Goal: Task Accomplishment & Management: Use online tool/utility

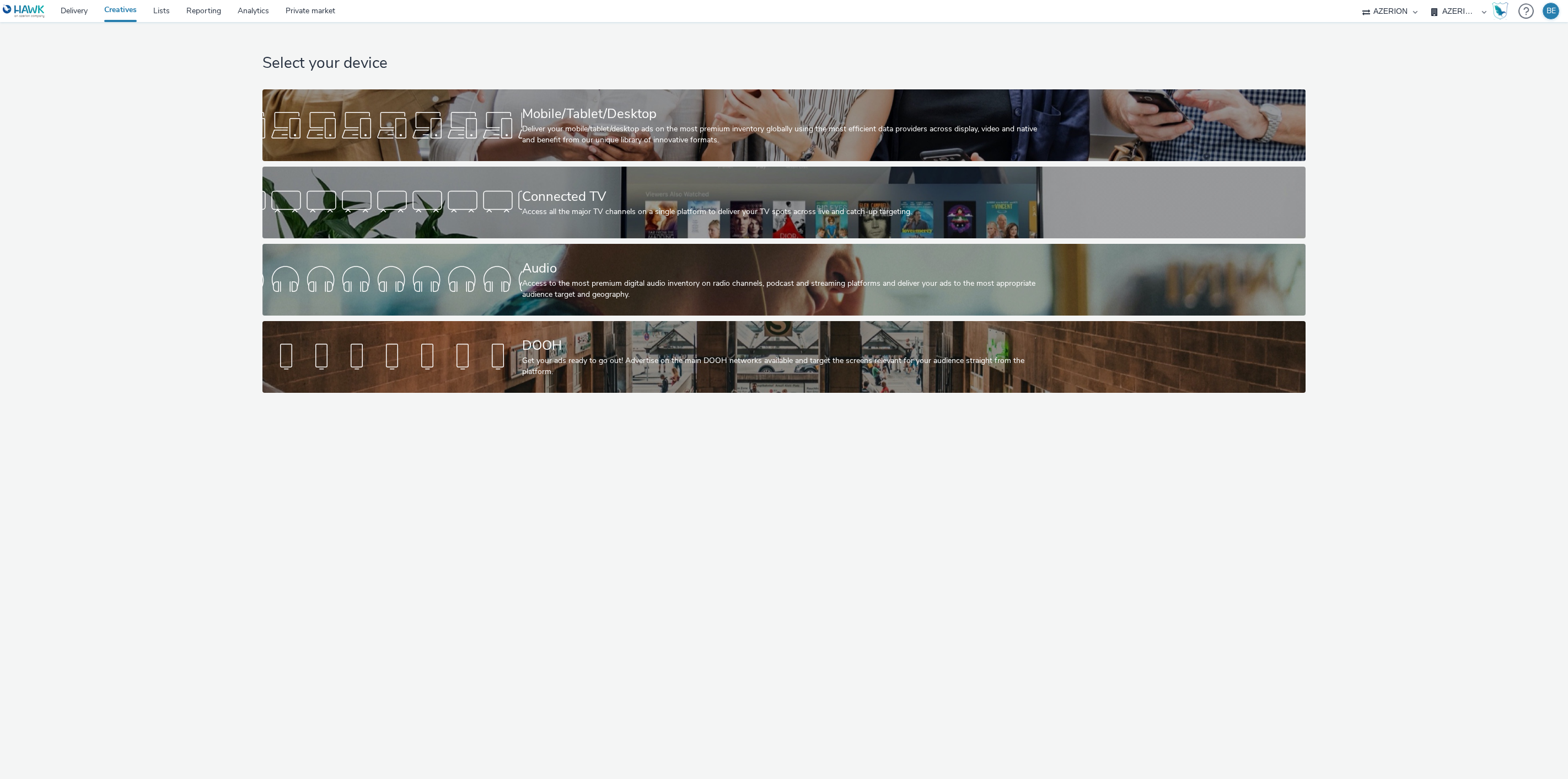
select select "79162ed7-0017-4339-93b0-3399b708648f"
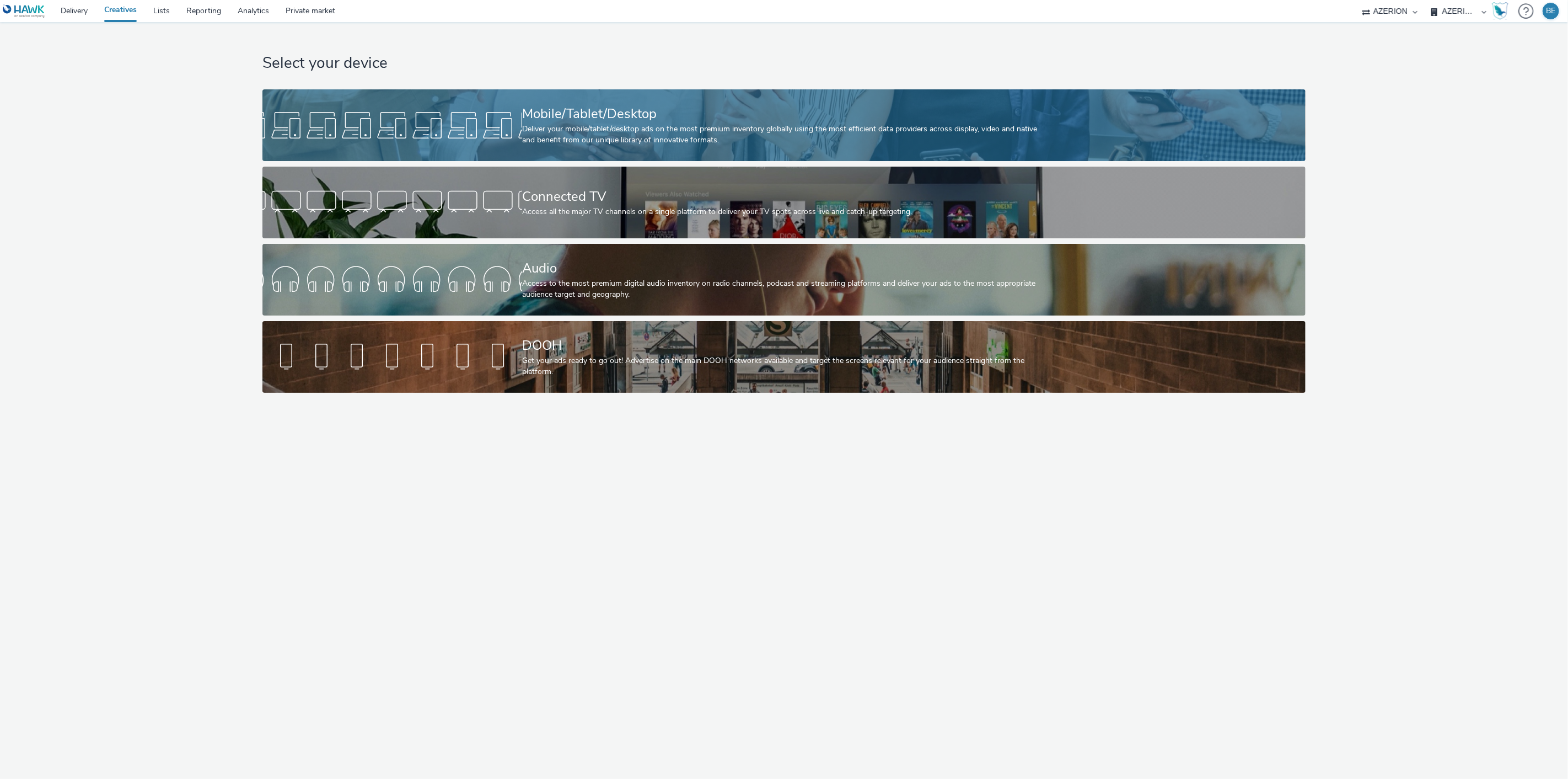
click at [582, 138] on div "Deliver your mobile/tablet/desktop ads on the most premium inventory globally u…" at bounding box center [782, 135] width 520 height 23
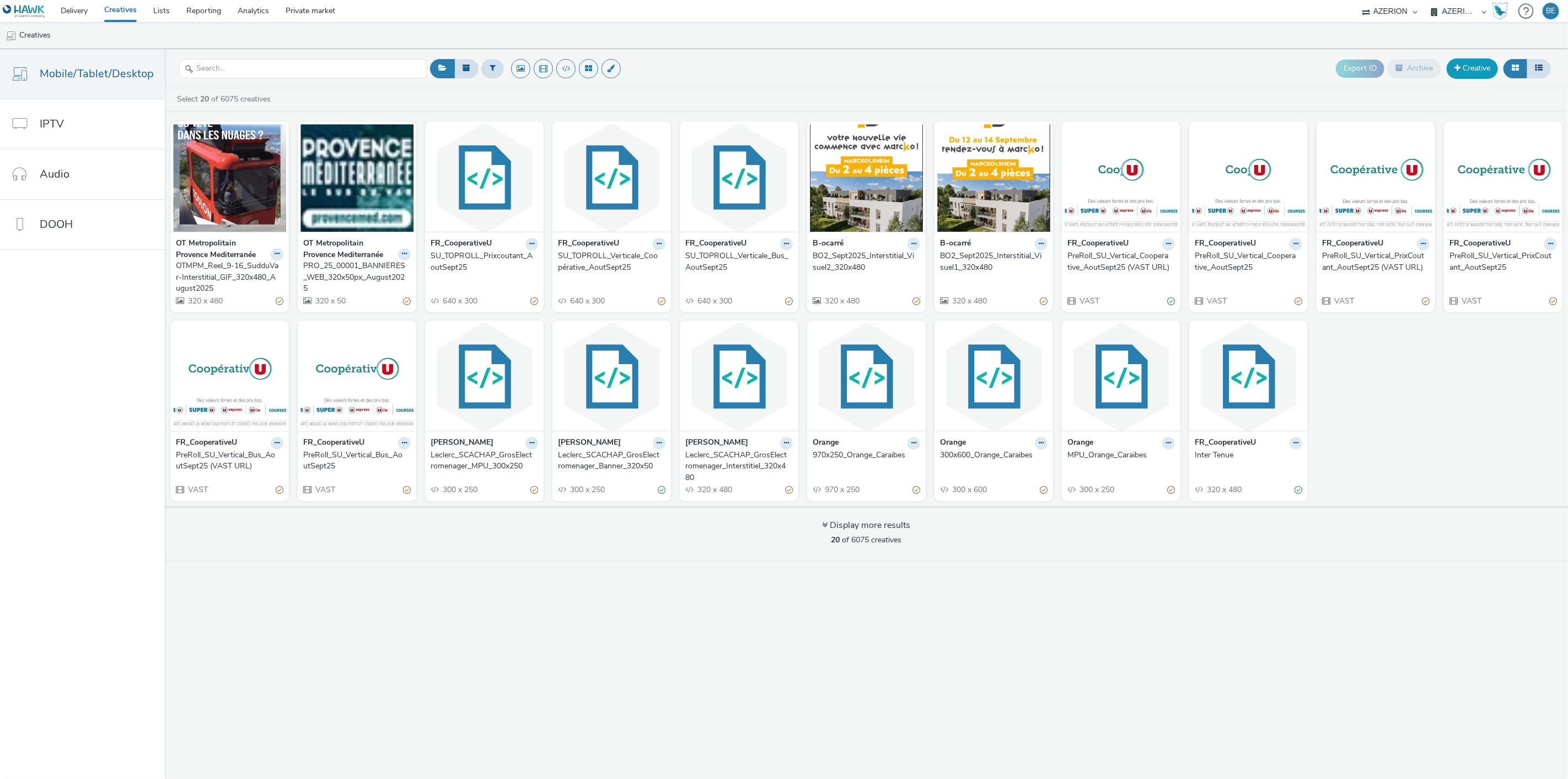
click at [1466, 66] on link "Creative" at bounding box center [1473, 68] width 52 height 20
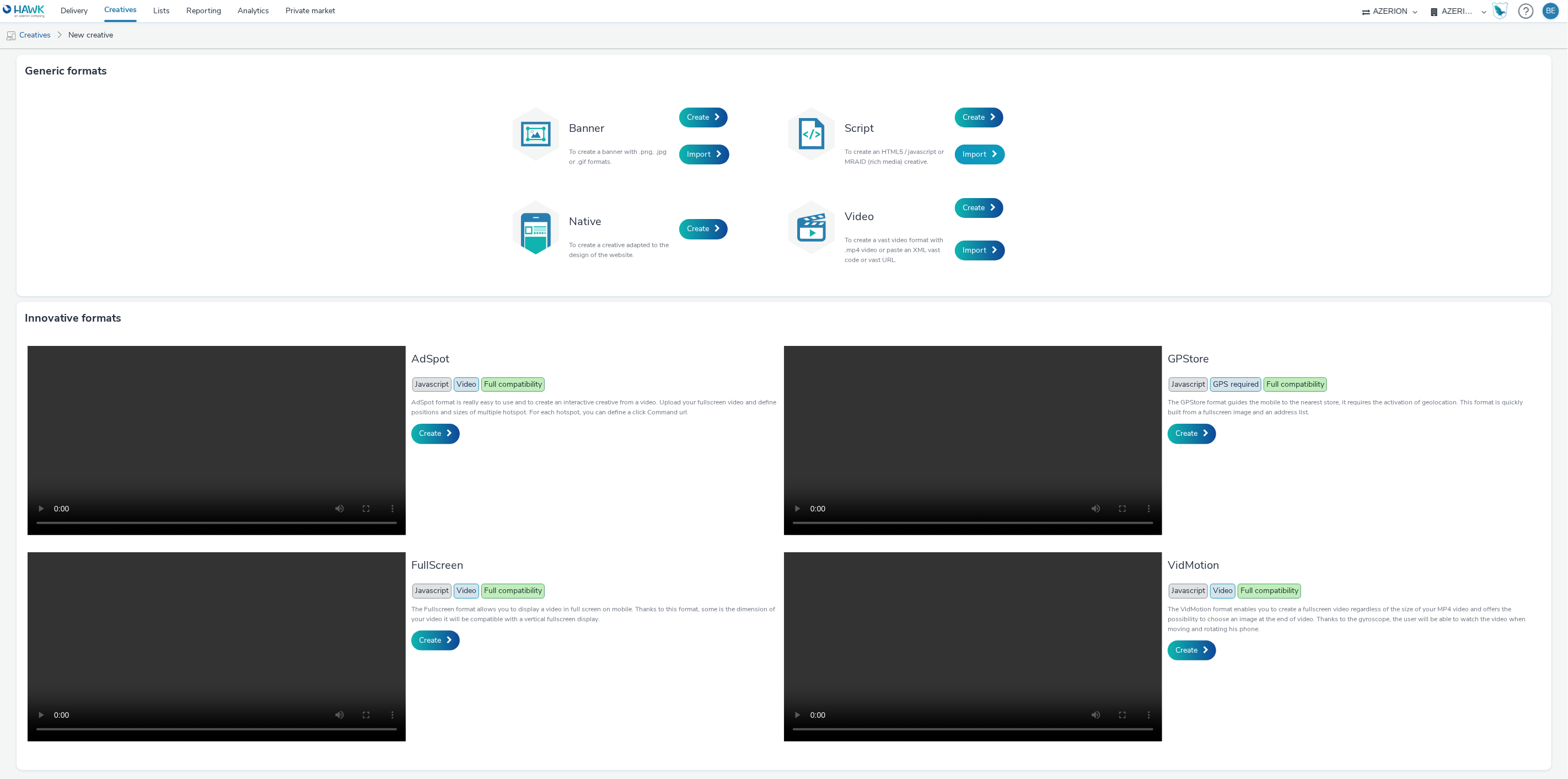
click at [983, 155] on link "Import" at bounding box center [980, 154] width 50 height 20
click at [965, 112] on span "Create" at bounding box center [974, 117] width 22 height 10
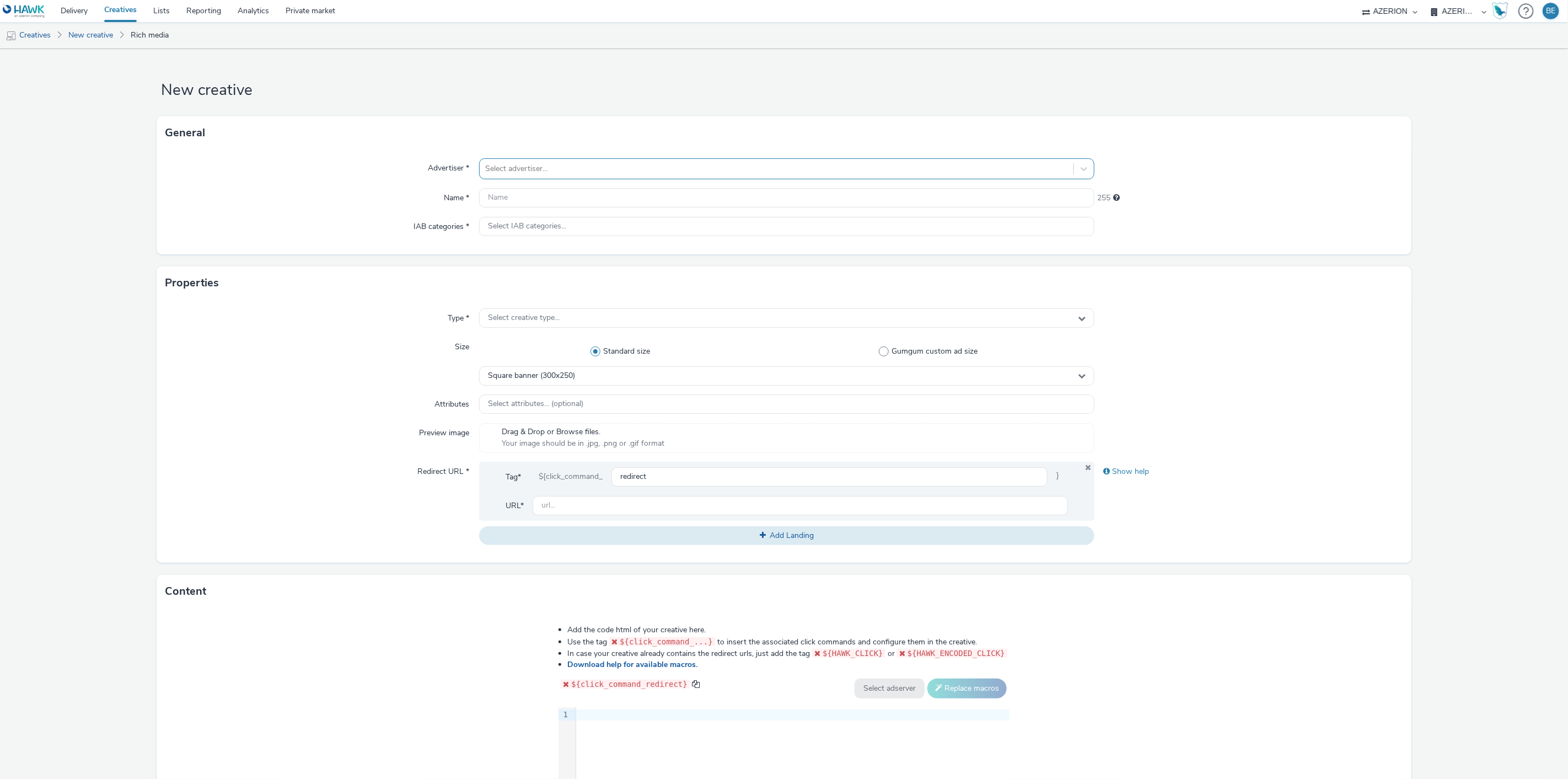
click at [496, 168] on div at bounding box center [777, 169] width 584 height 13
type input "UG"
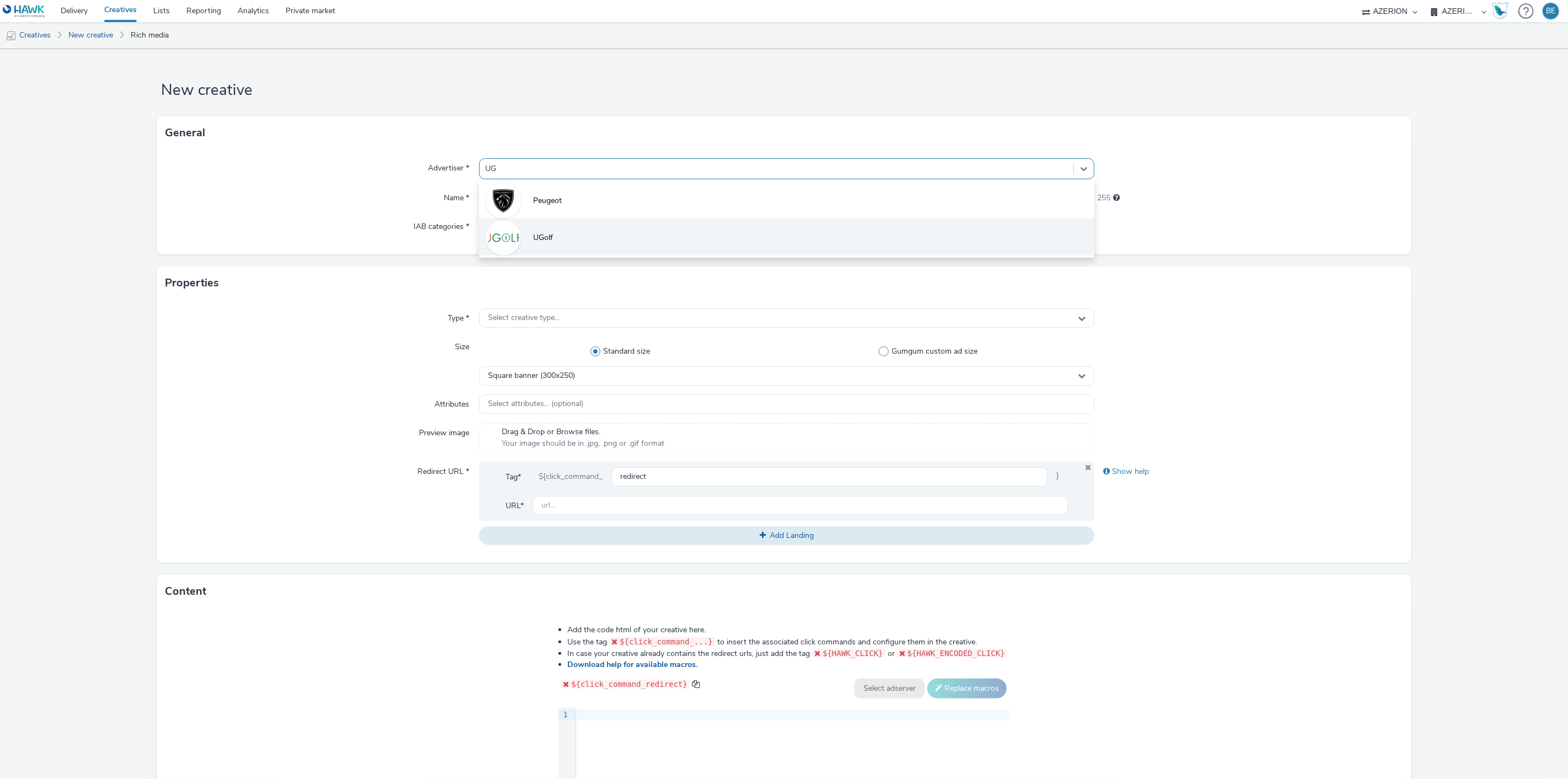
click at [551, 242] on li "UGolf" at bounding box center [787, 237] width 616 height 37
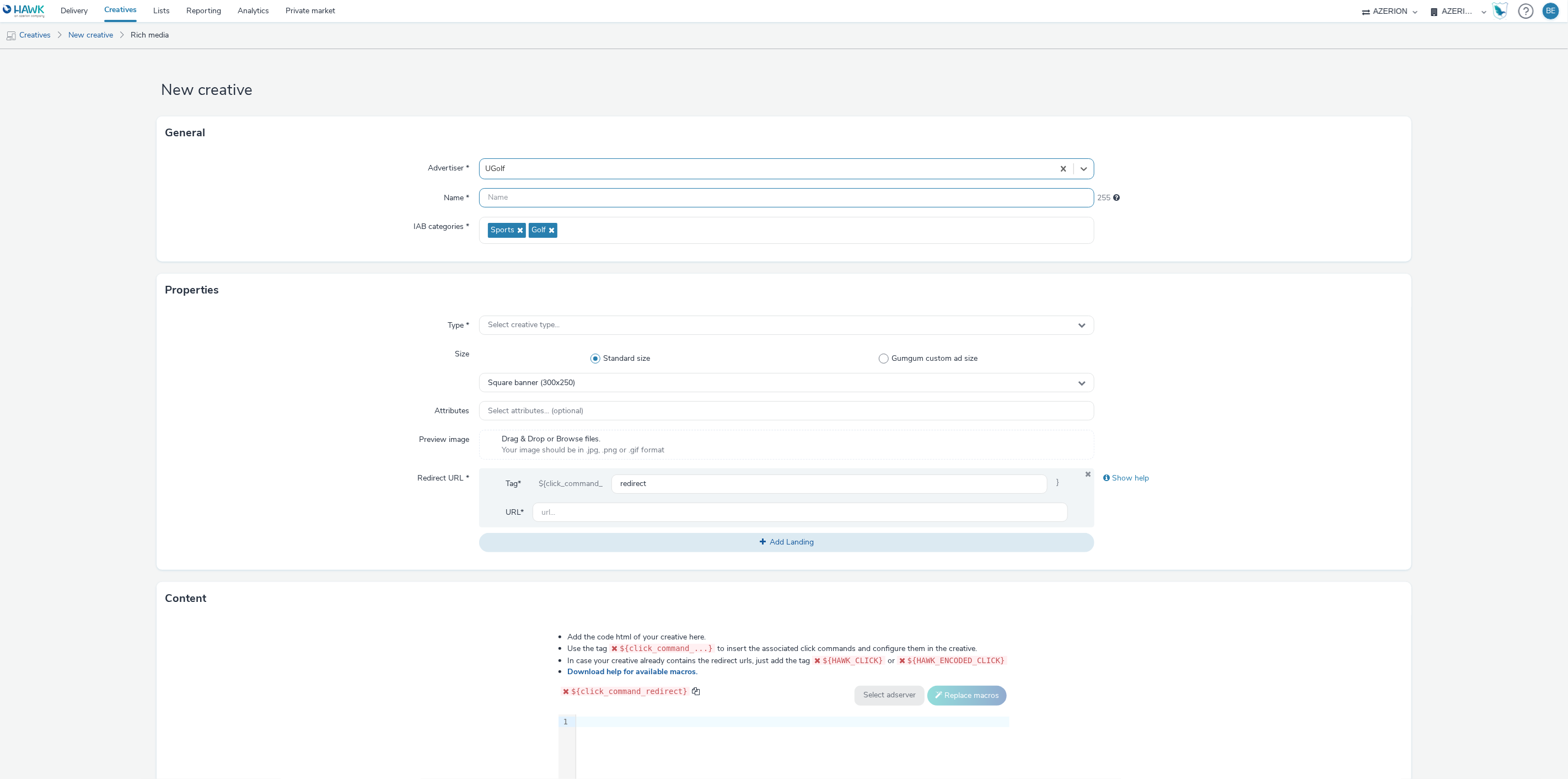
click at [504, 201] on input "text" at bounding box center [787, 197] width 616 height 19
type input "UGolf - Inter in App - [DATE]"
click at [272, 205] on div "Name *" at bounding box center [322, 197] width 313 height 20
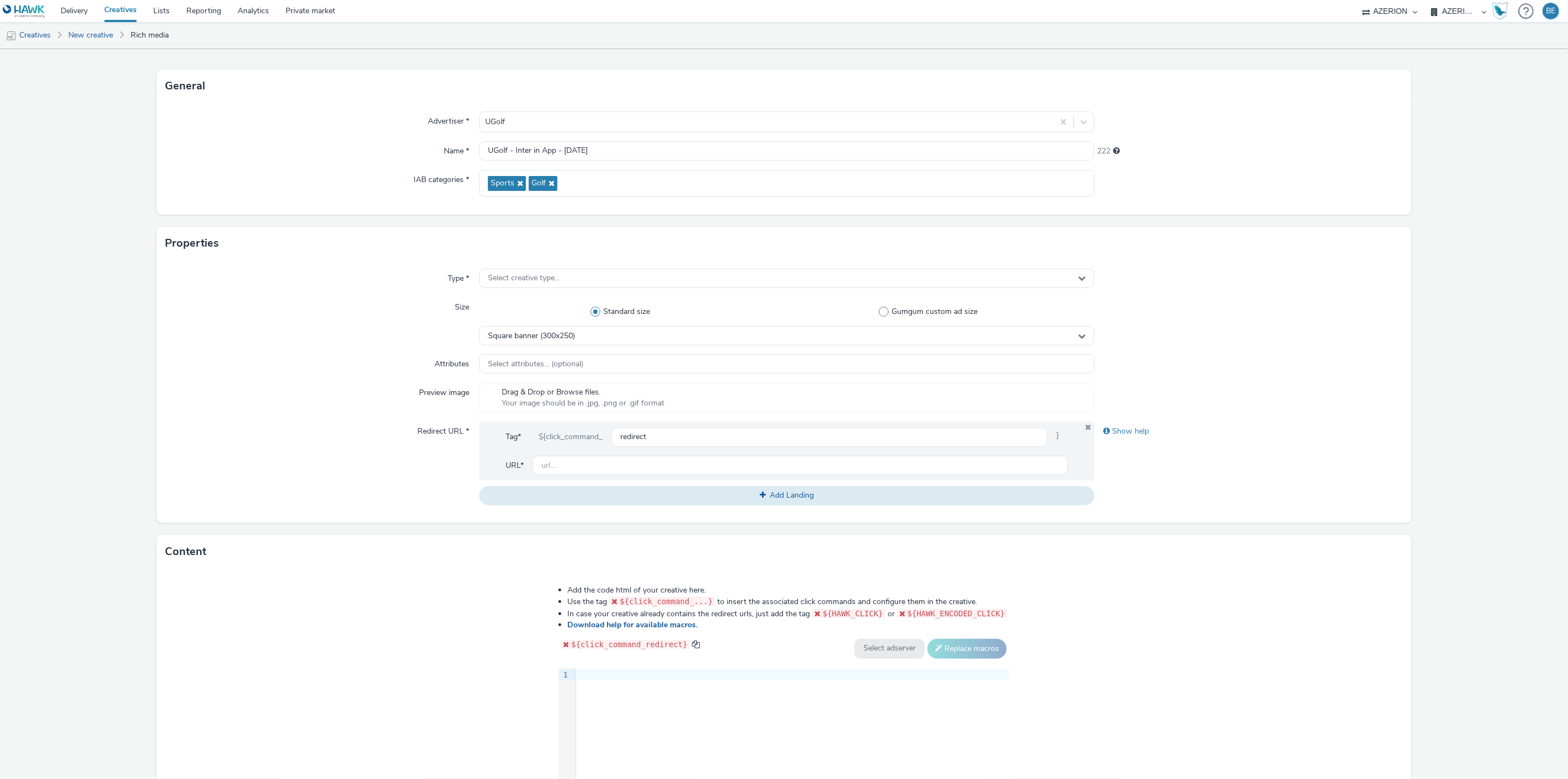
scroll to position [48, 0]
click at [499, 283] on div "Select creative type..." at bounding box center [787, 277] width 616 height 19
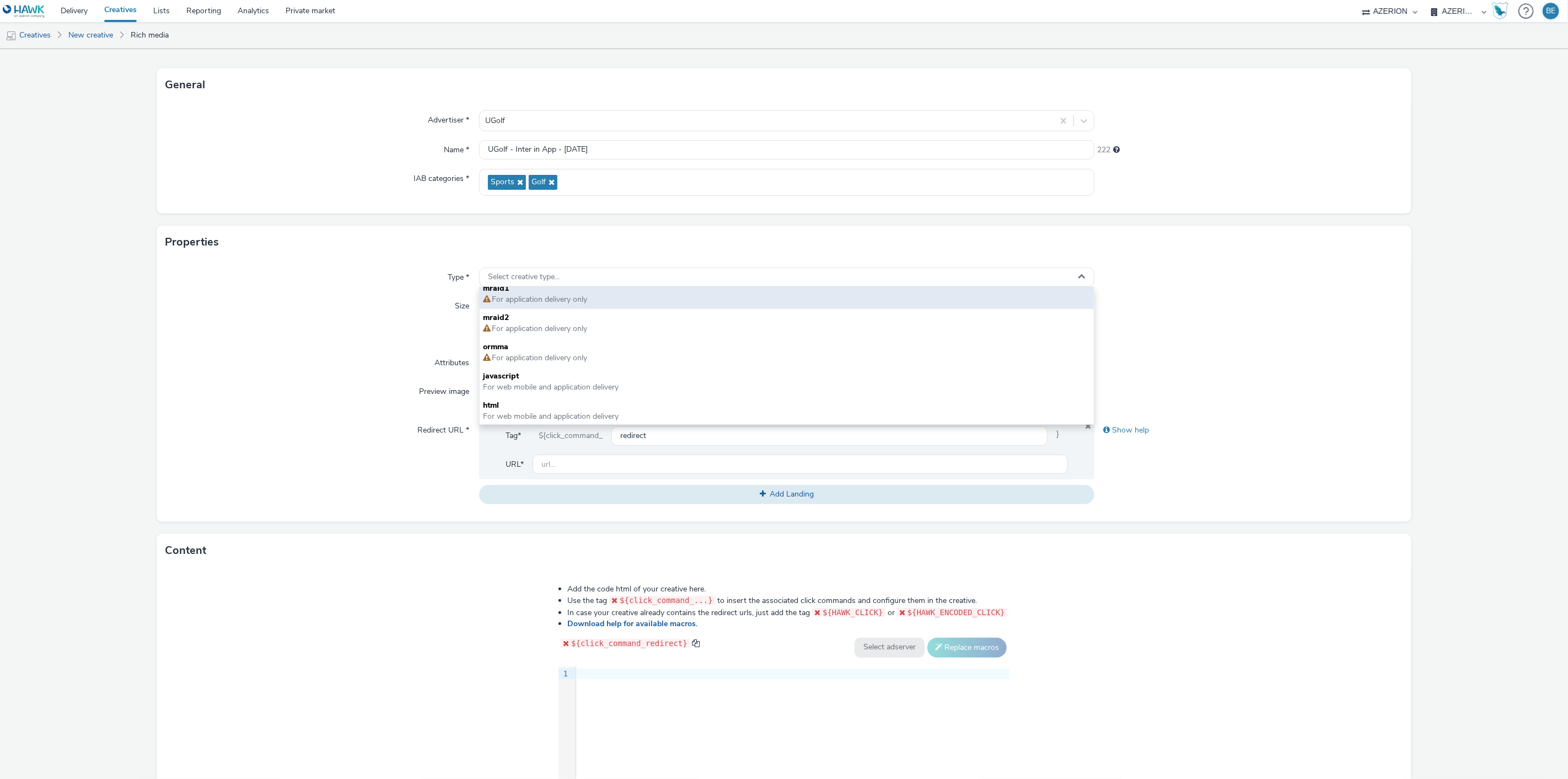
scroll to position [0, 0]
click at [593, 301] on span "For application delivery only" at bounding box center [787, 306] width 608 height 11
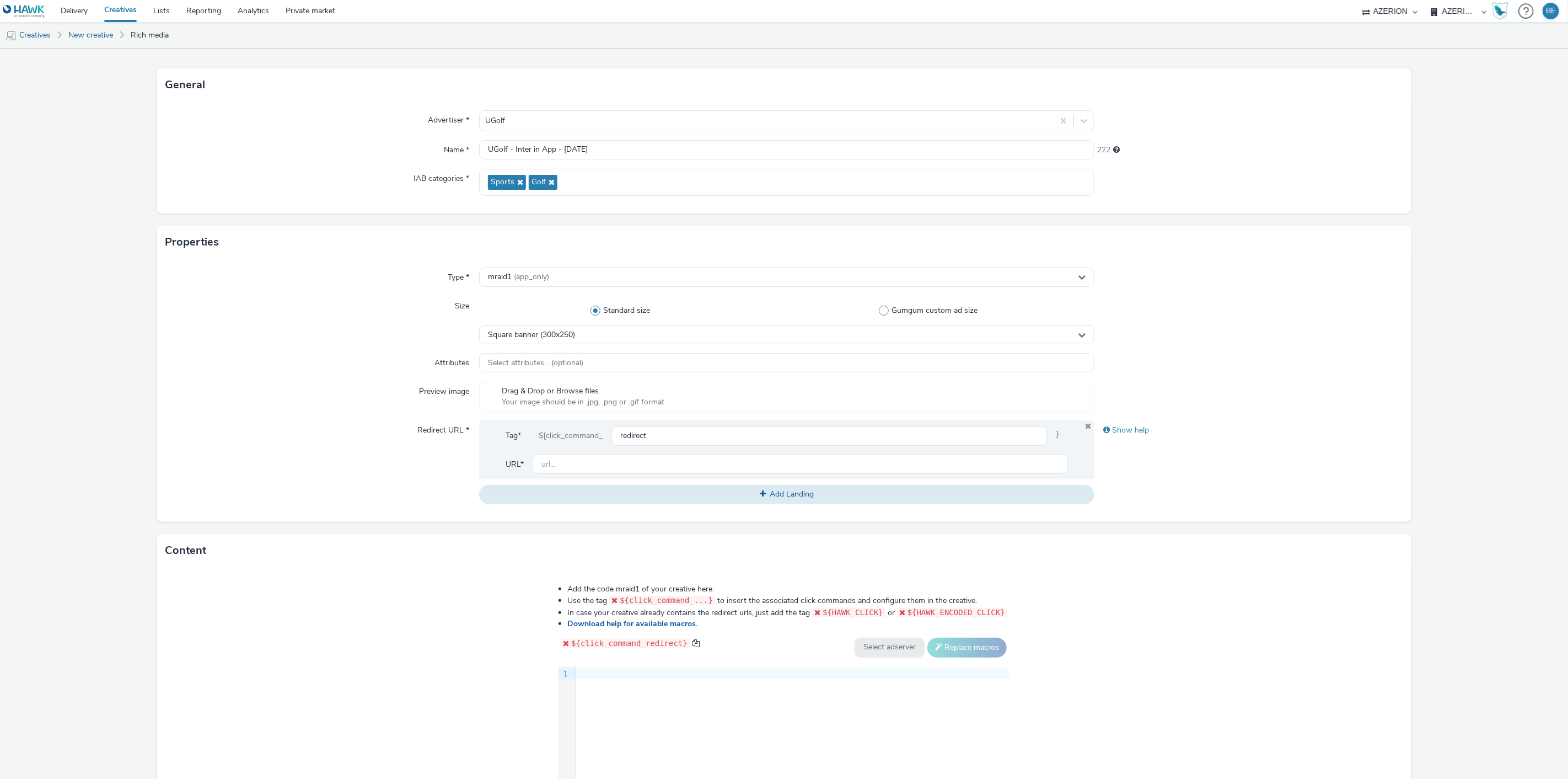
scroll to position [80, 0]
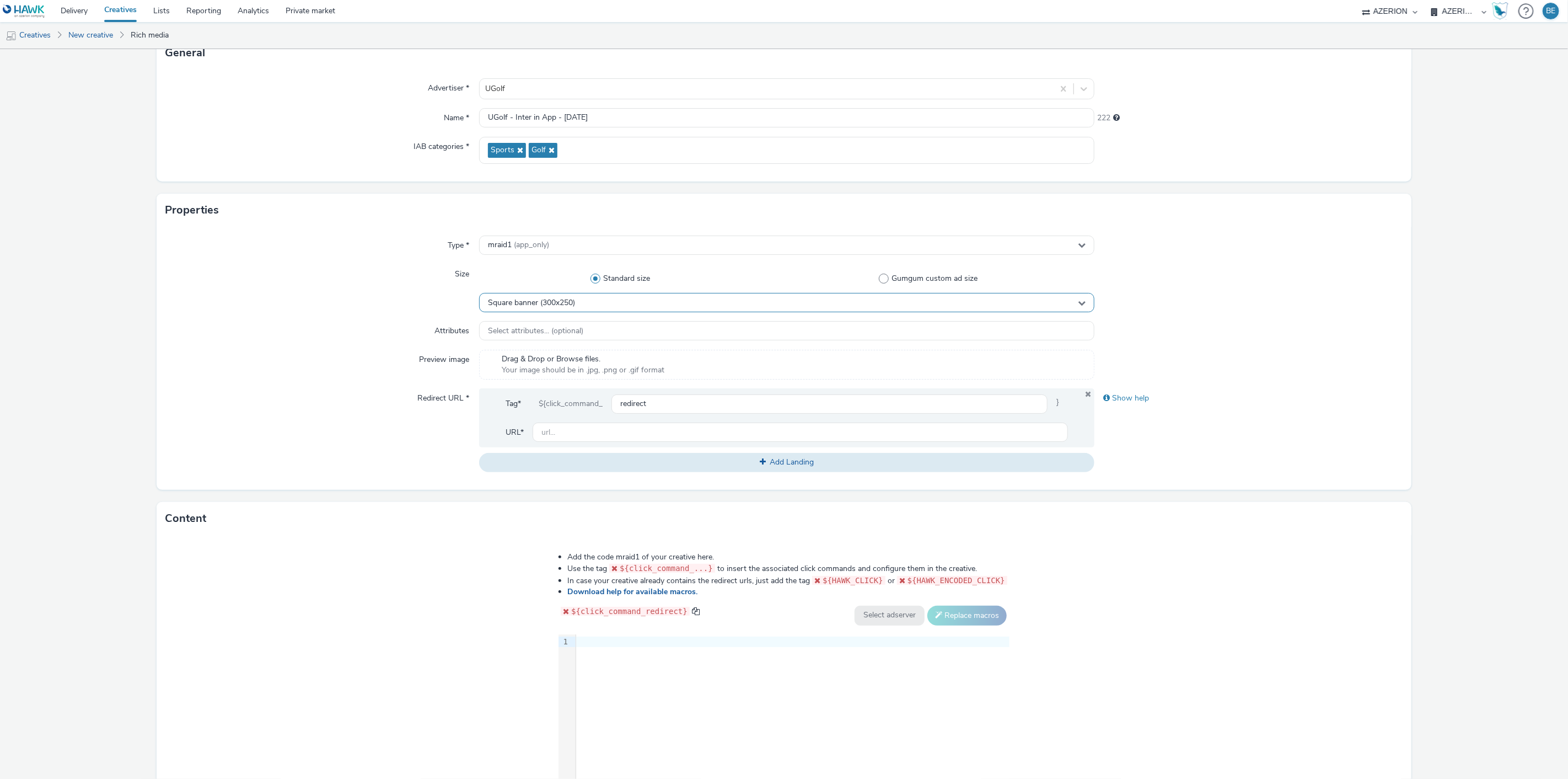
click at [542, 308] on div "Square banner (300x250)" at bounding box center [787, 303] width 616 height 19
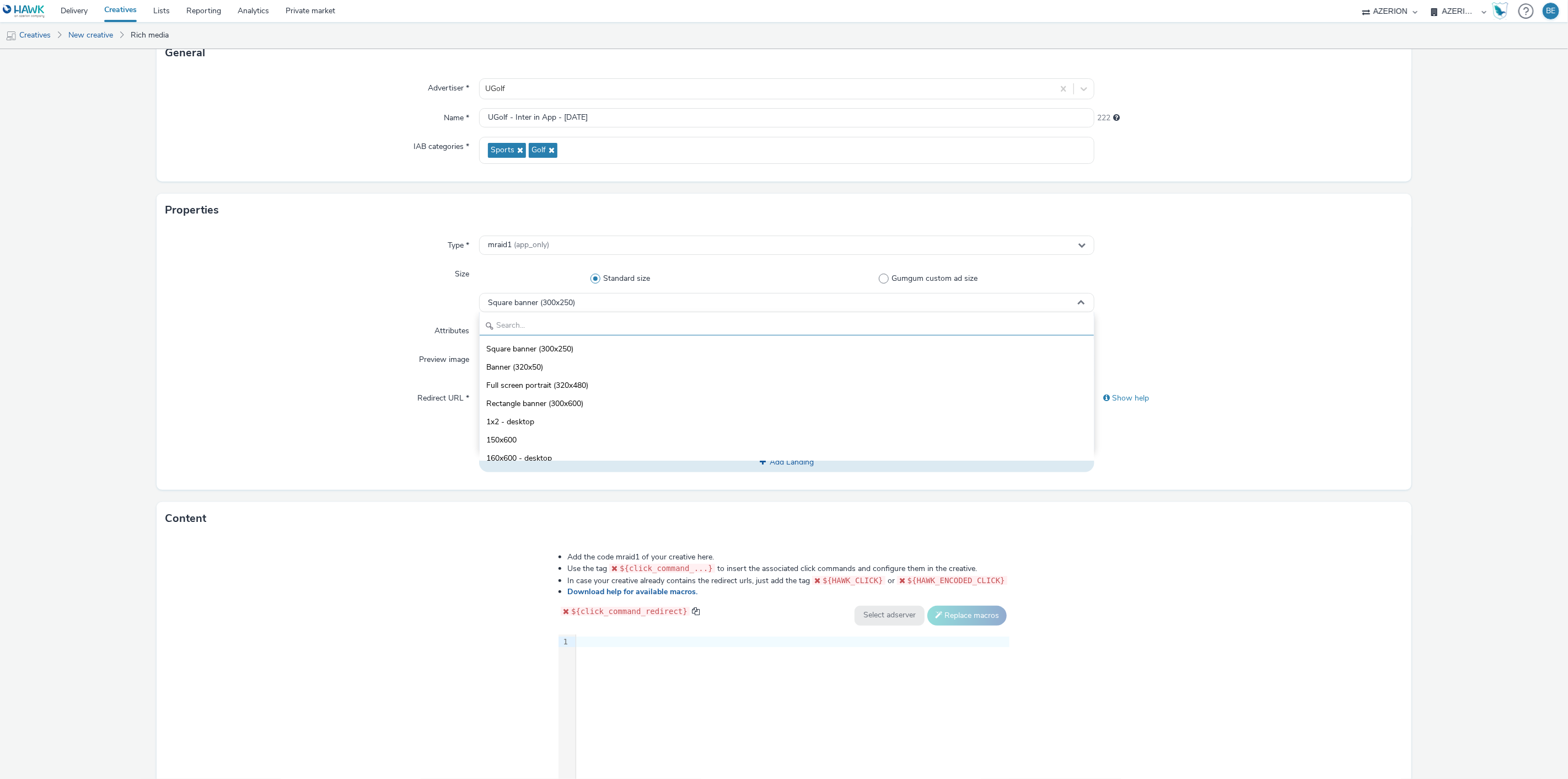
click at [548, 328] on input "text" at bounding box center [787, 325] width 615 height 19
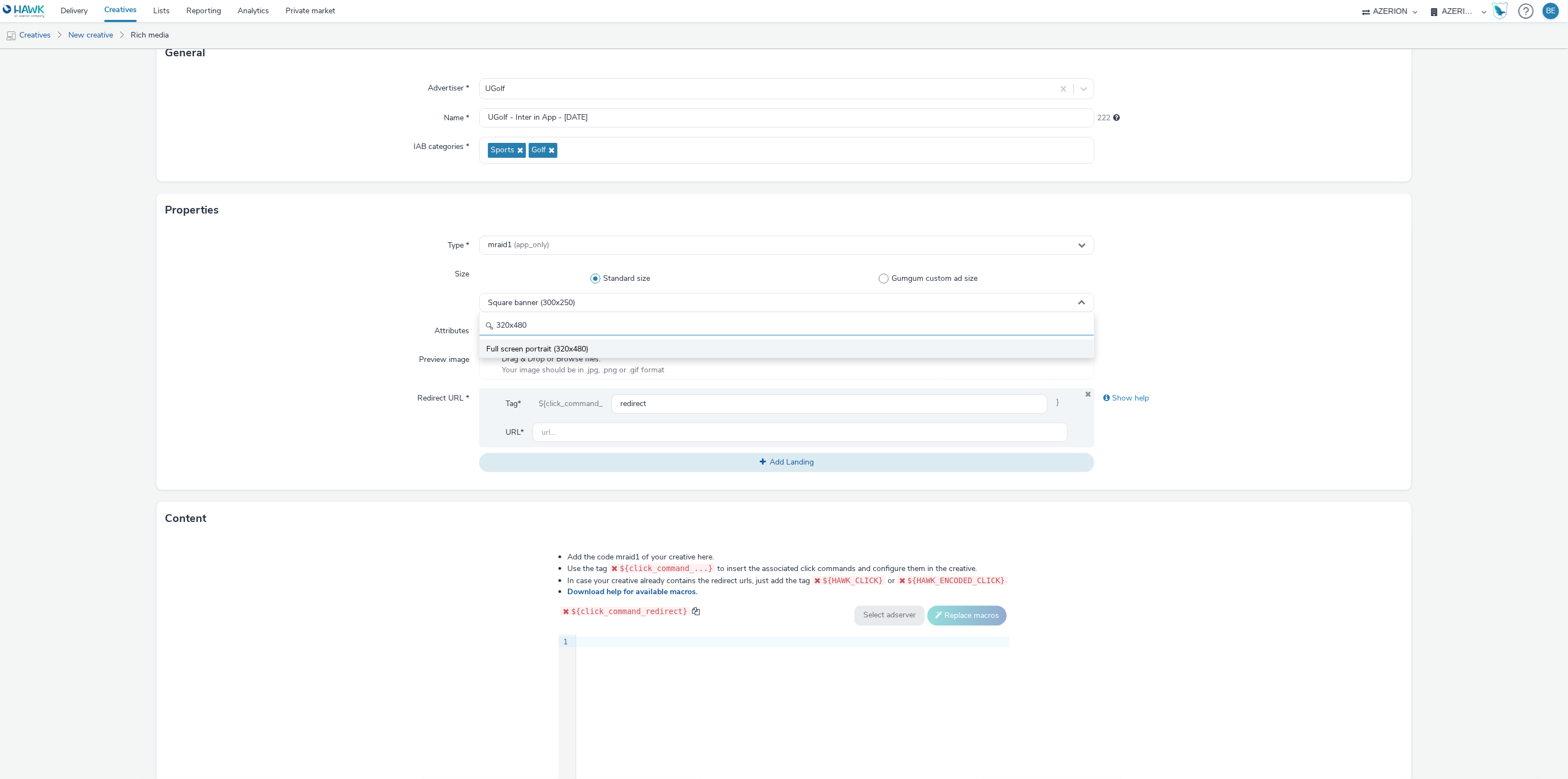
type input "320x480"
click at [539, 344] on span "Full screen portrait (320x480)" at bounding box center [537, 349] width 102 height 11
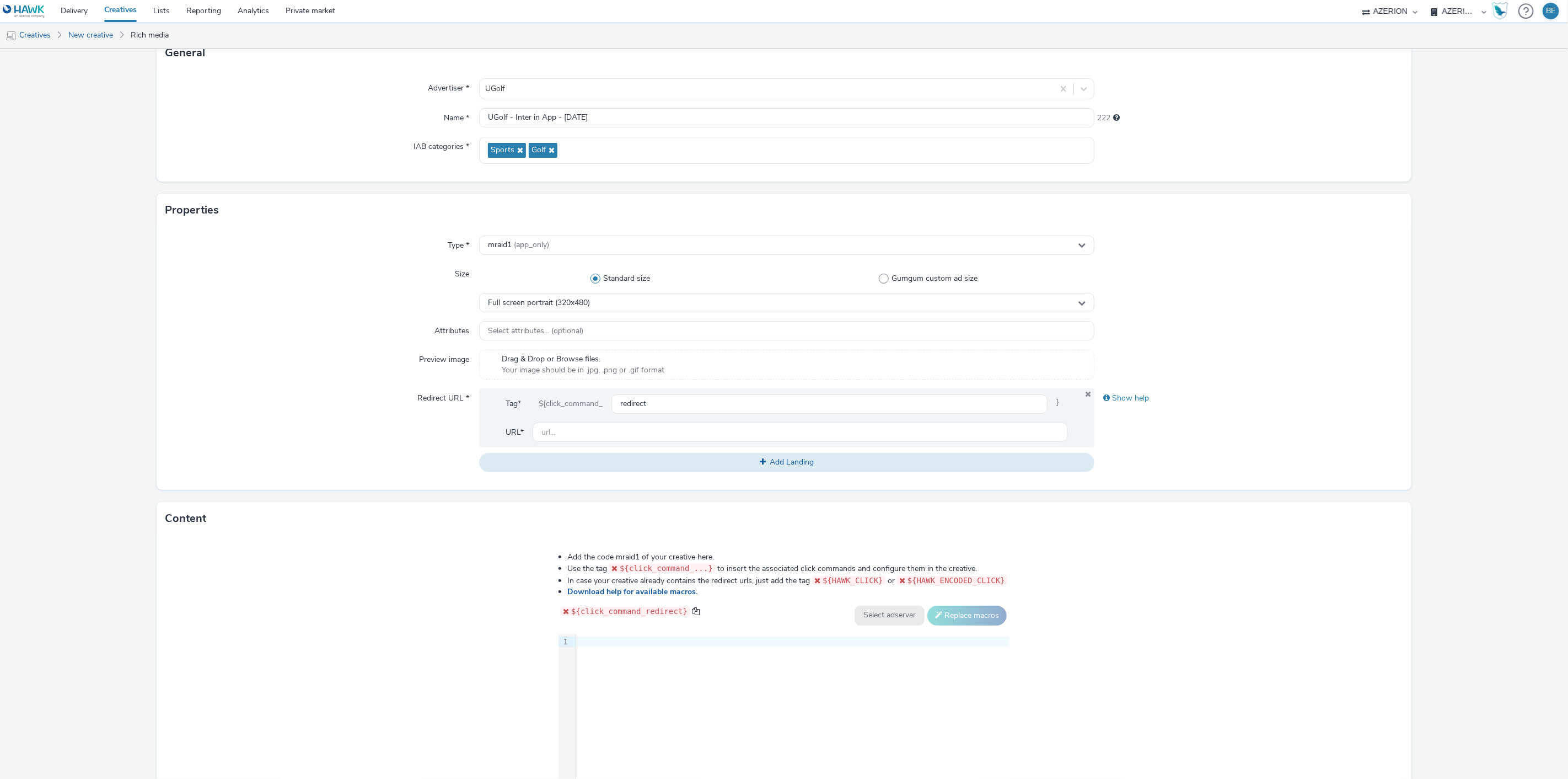
click at [375, 355] on div "Preview image" at bounding box center [322, 364] width 313 height 29
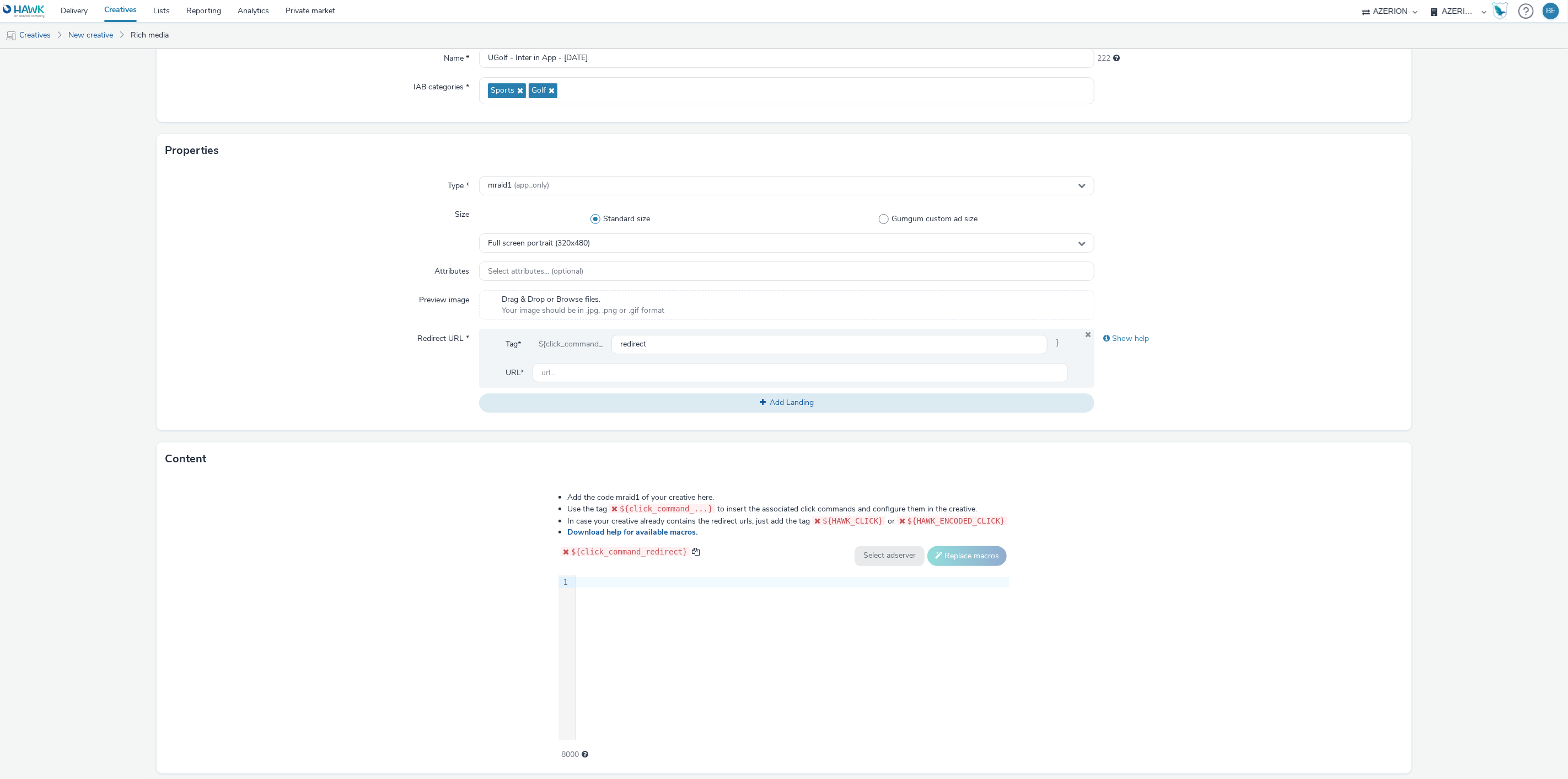
scroll to position [140, 0]
click at [610, 577] on div at bounding box center [793, 582] width 434 height 11
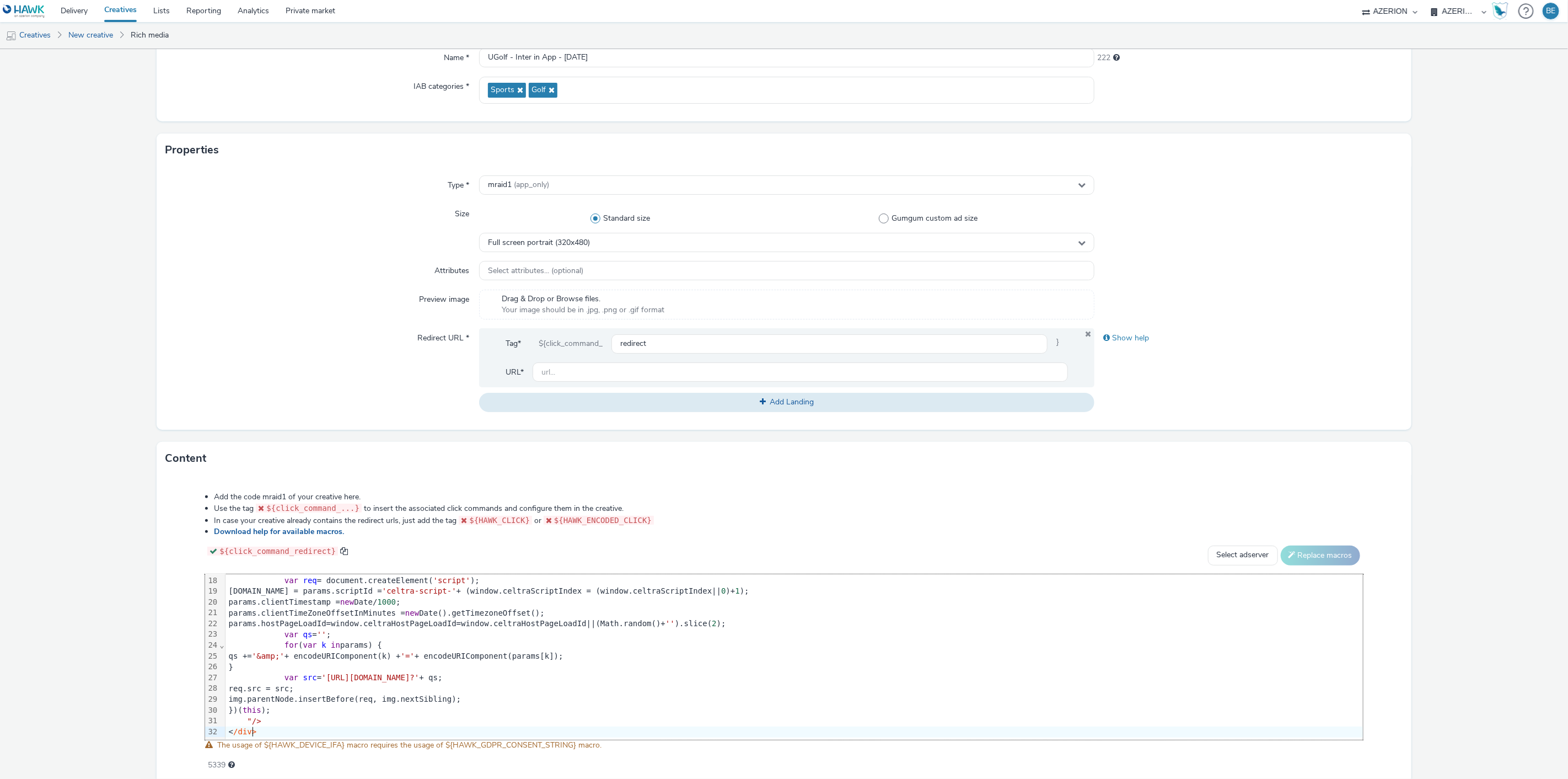
click at [104, 575] on form "New creative General Advertiser * UGolf Name * UGolf - Inter in App - [DATE] 22…" at bounding box center [784, 367] width 1568 height 916
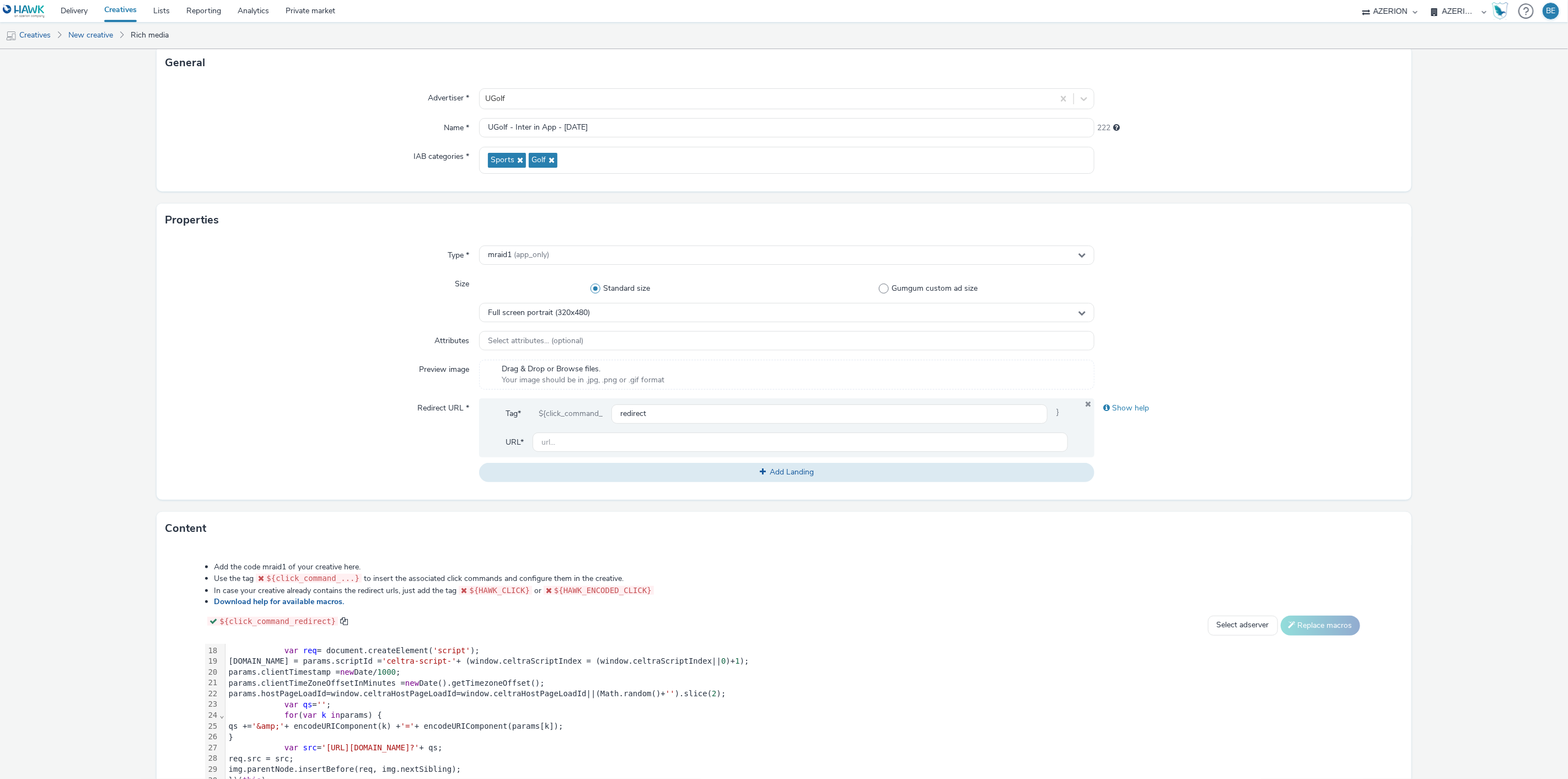
scroll to position [100, 0]
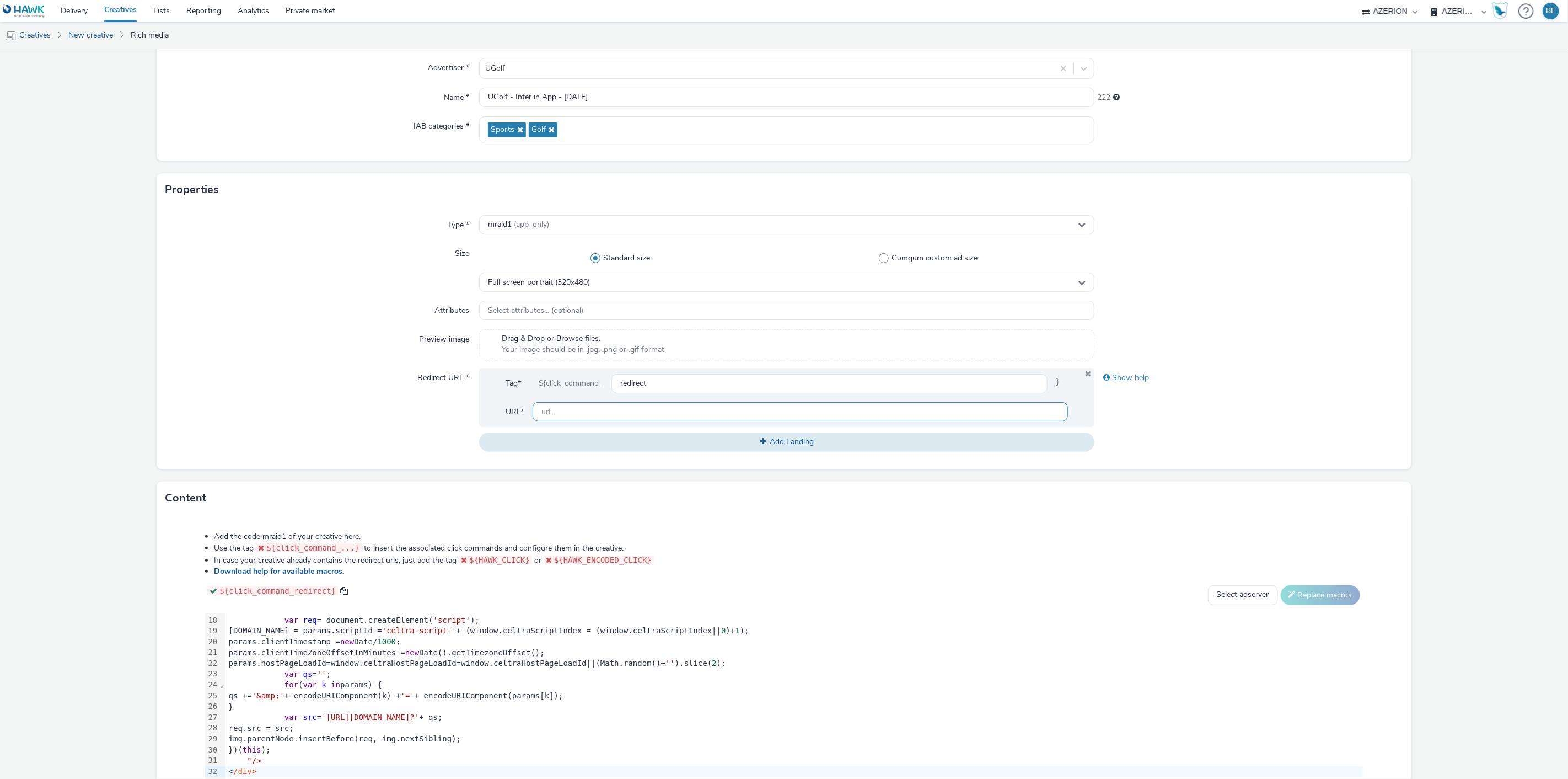
click at [566, 412] on input "text" at bounding box center [801, 412] width 536 height 19
paste input "[URL][DOMAIN_NAME]"
type input "[URL][DOMAIN_NAME]"
click at [1444, 430] on form "New creative General Advertiser * UGolf Name * UGolf - Inter in App - [DATE] 22…" at bounding box center [784, 406] width 1568 height 916
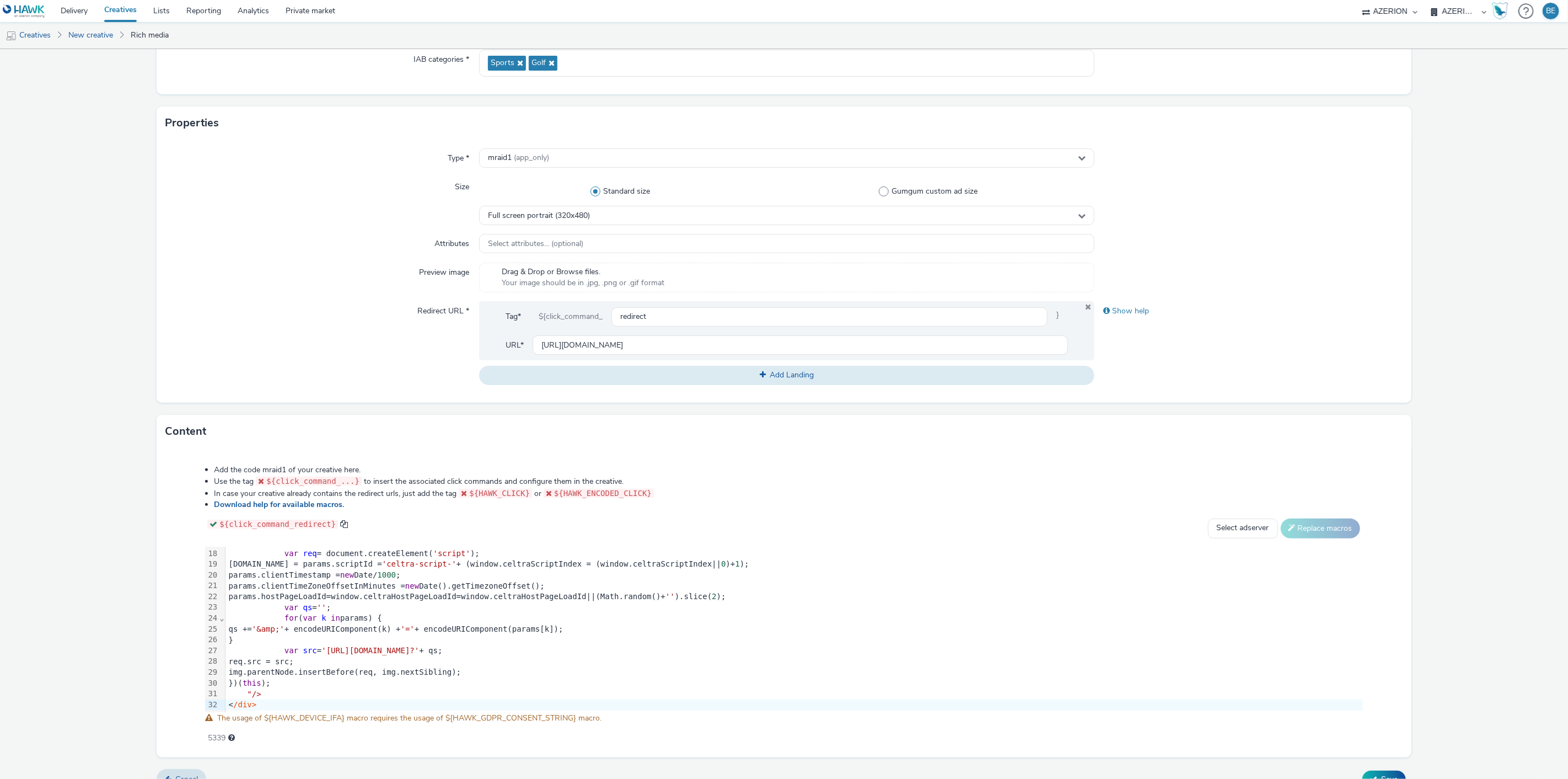
scroll to position [185, 0]
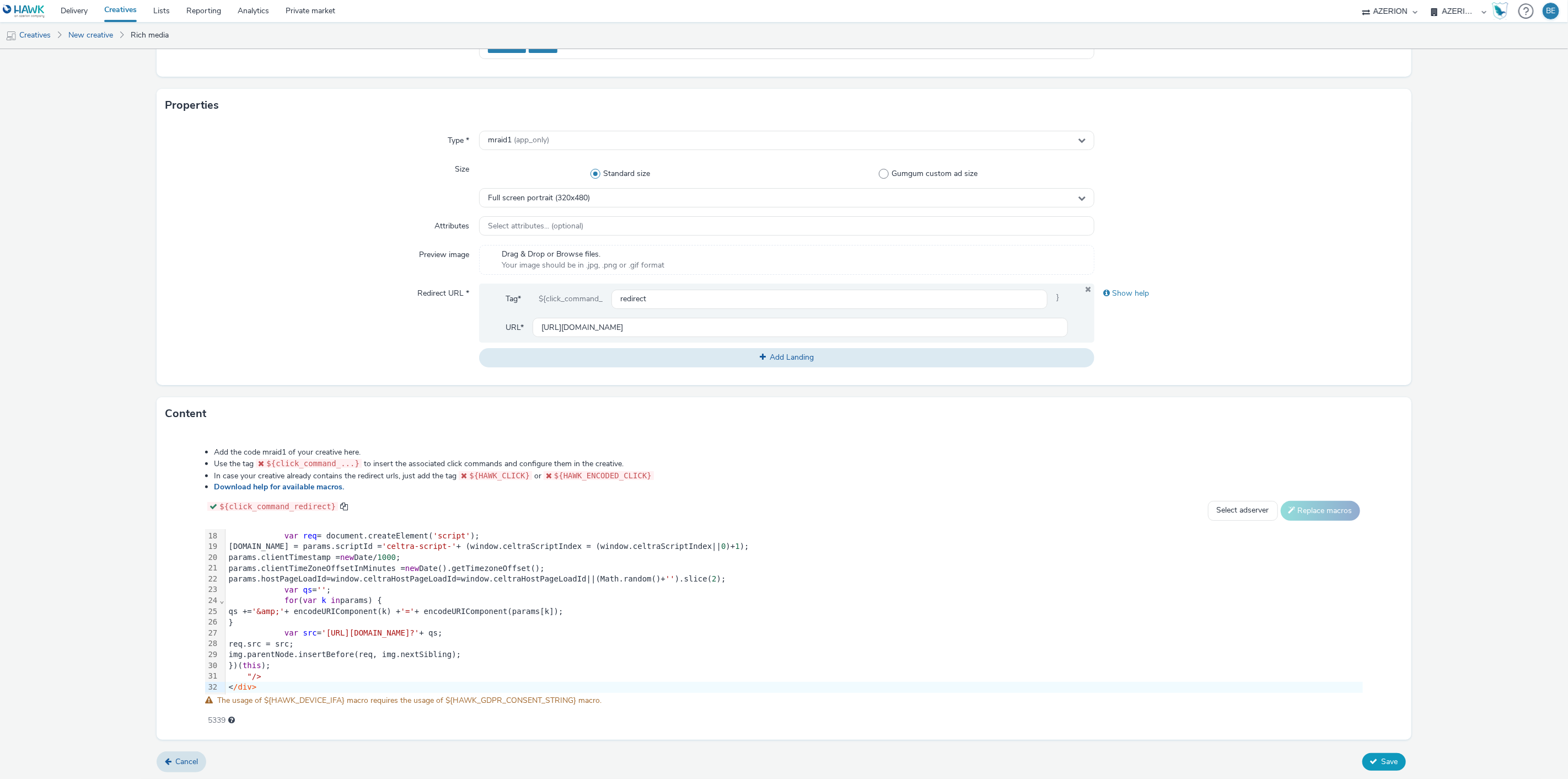
click at [1370, 761] on icon at bounding box center [1374, 761] width 7 height 7
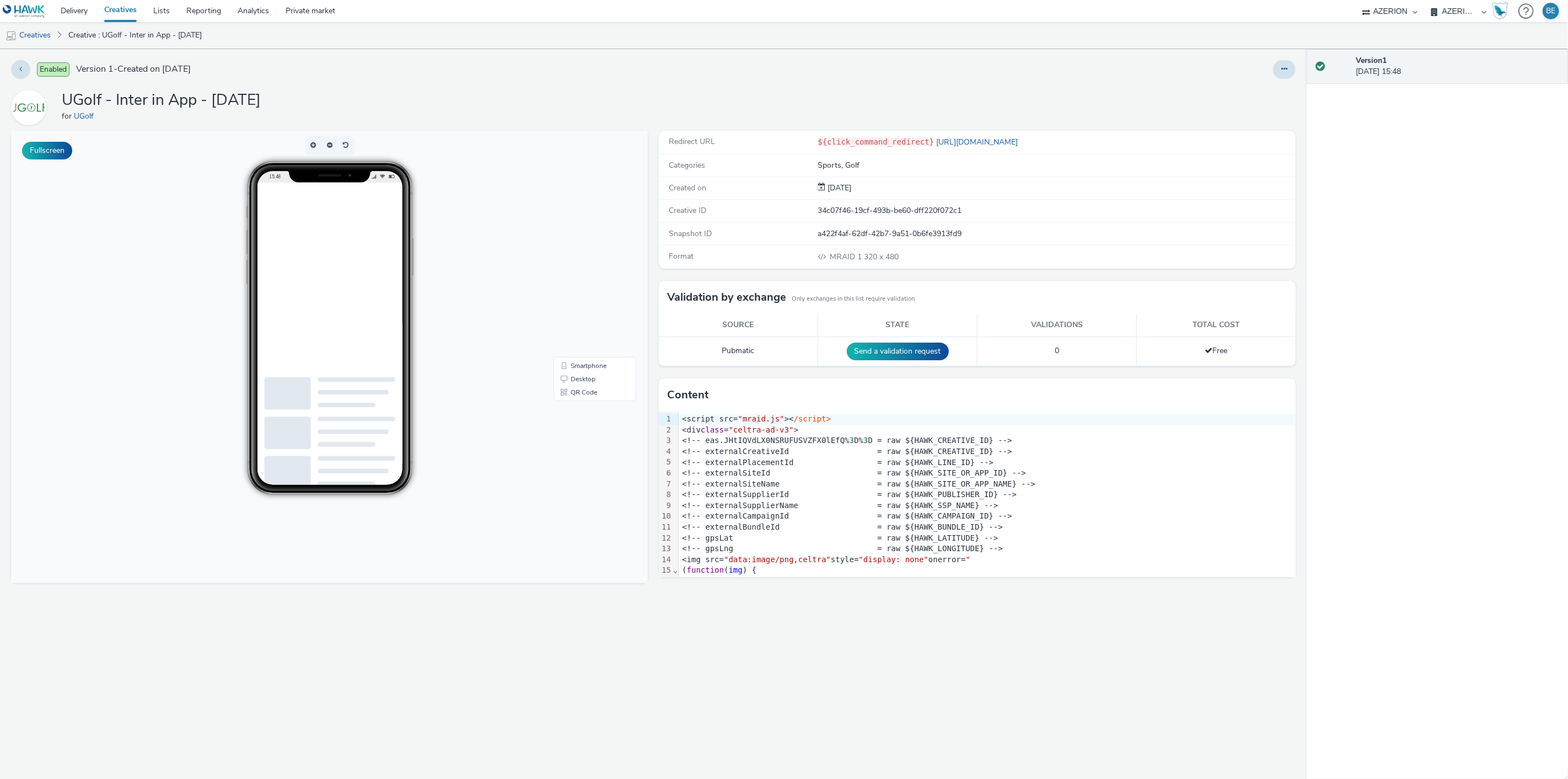
click at [119, 14] on link "Creatives" at bounding box center [120, 11] width 49 height 22
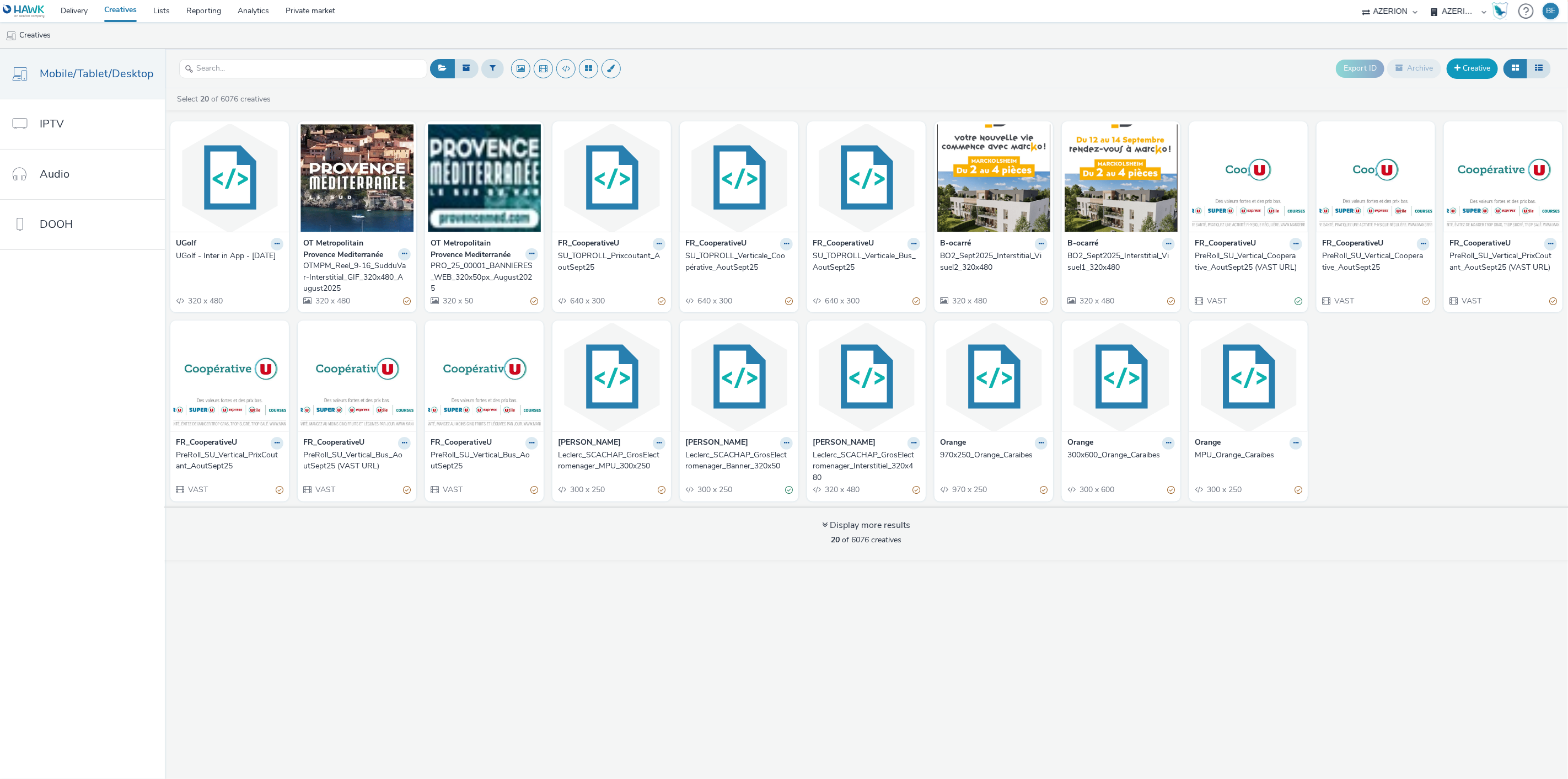
click at [1469, 65] on link "Creative" at bounding box center [1473, 68] width 52 height 20
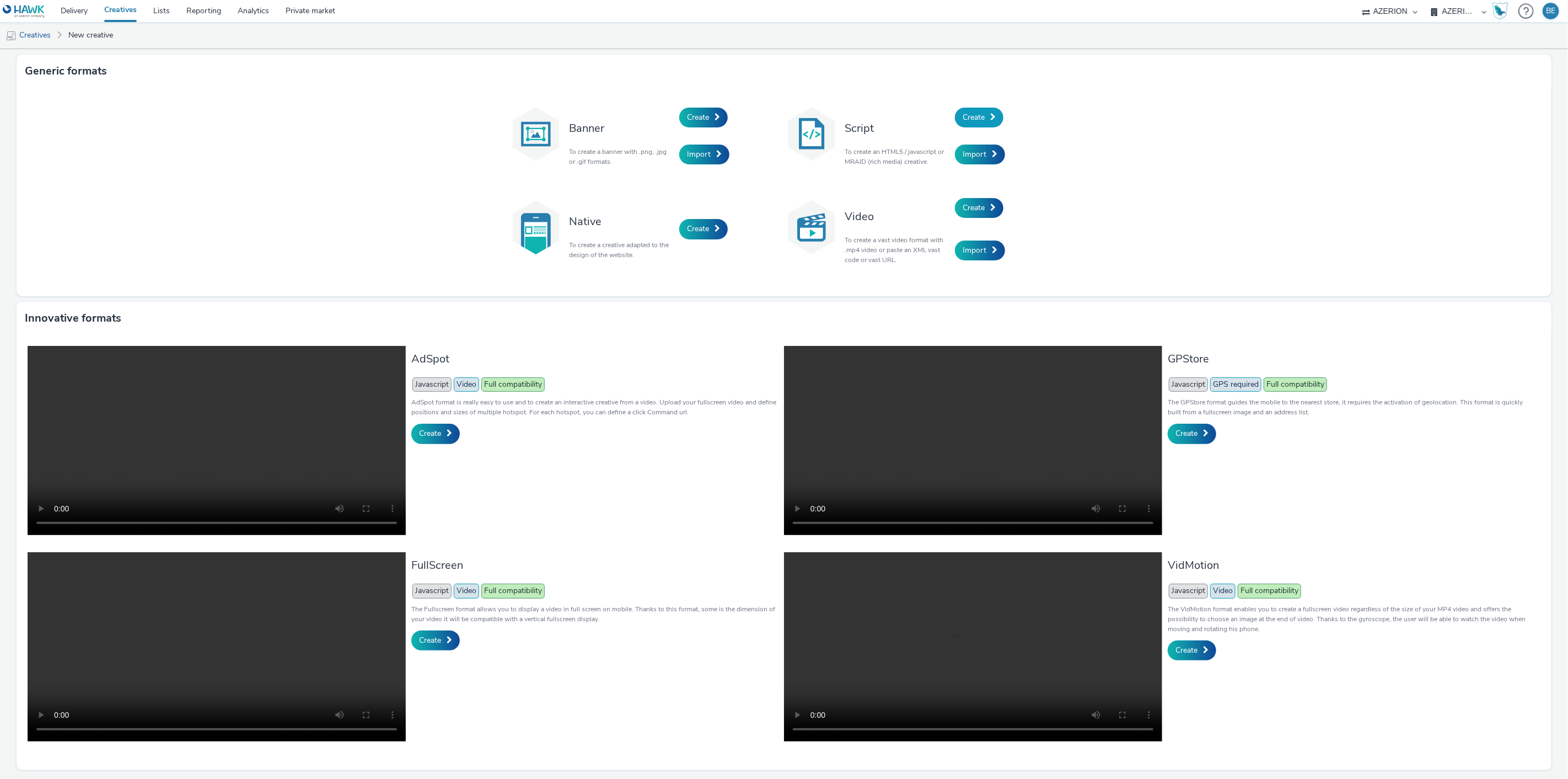
click at [983, 124] on link "Create" at bounding box center [979, 117] width 49 height 20
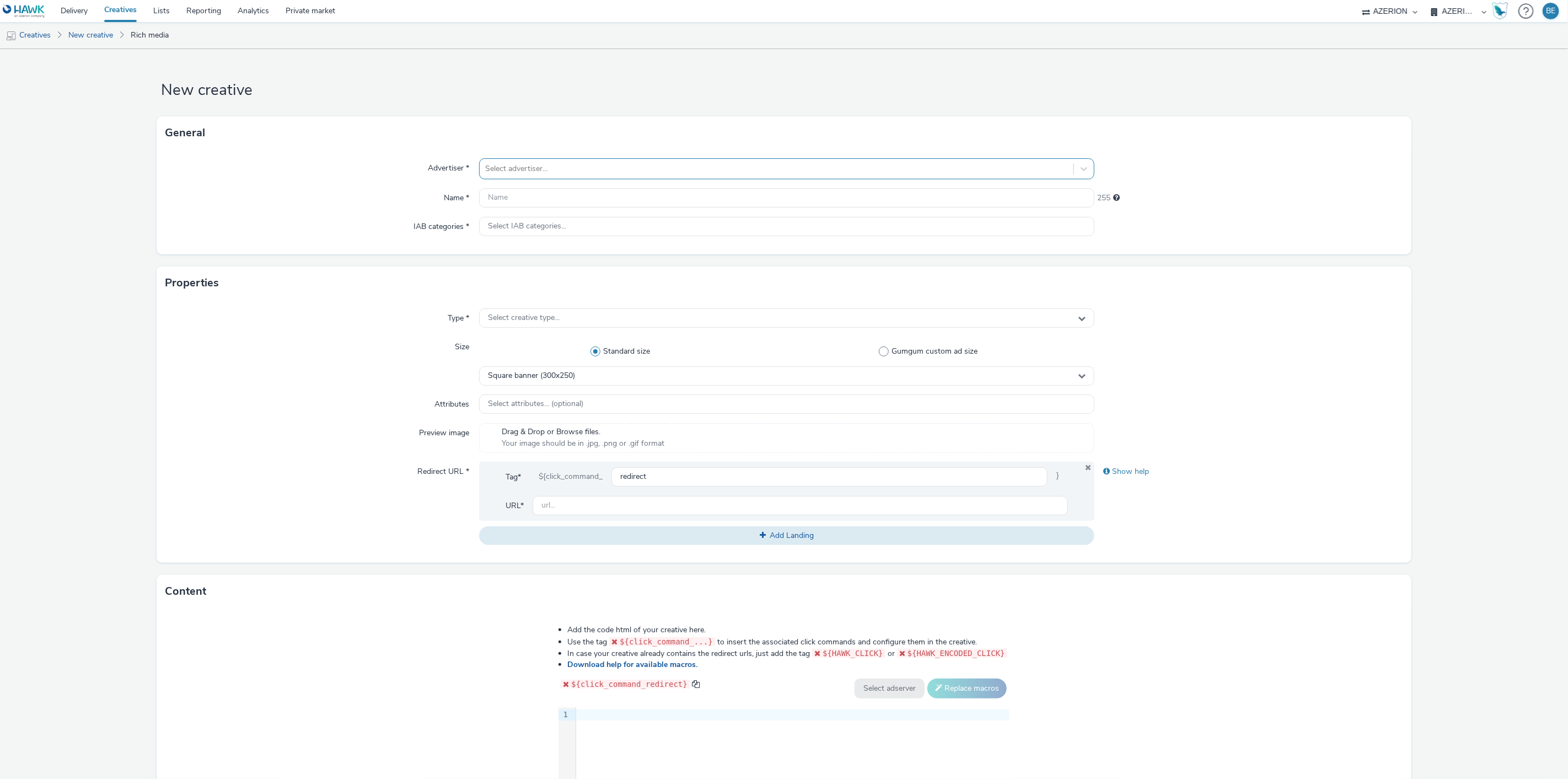
click at [524, 172] on div at bounding box center [777, 169] width 584 height 13
type input "UGol"
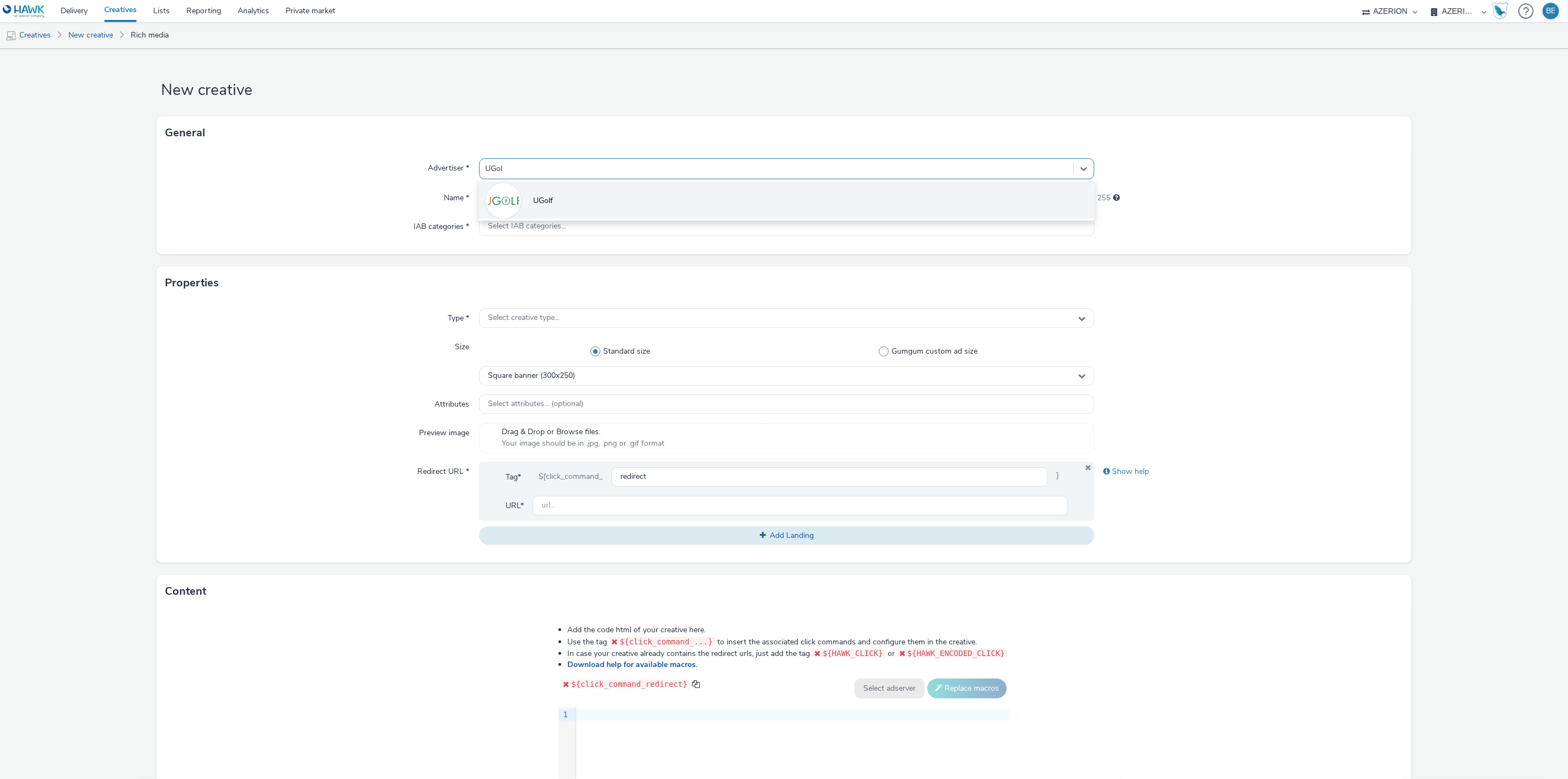
click at [558, 204] on li "UGolf" at bounding box center [787, 200] width 616 height 37
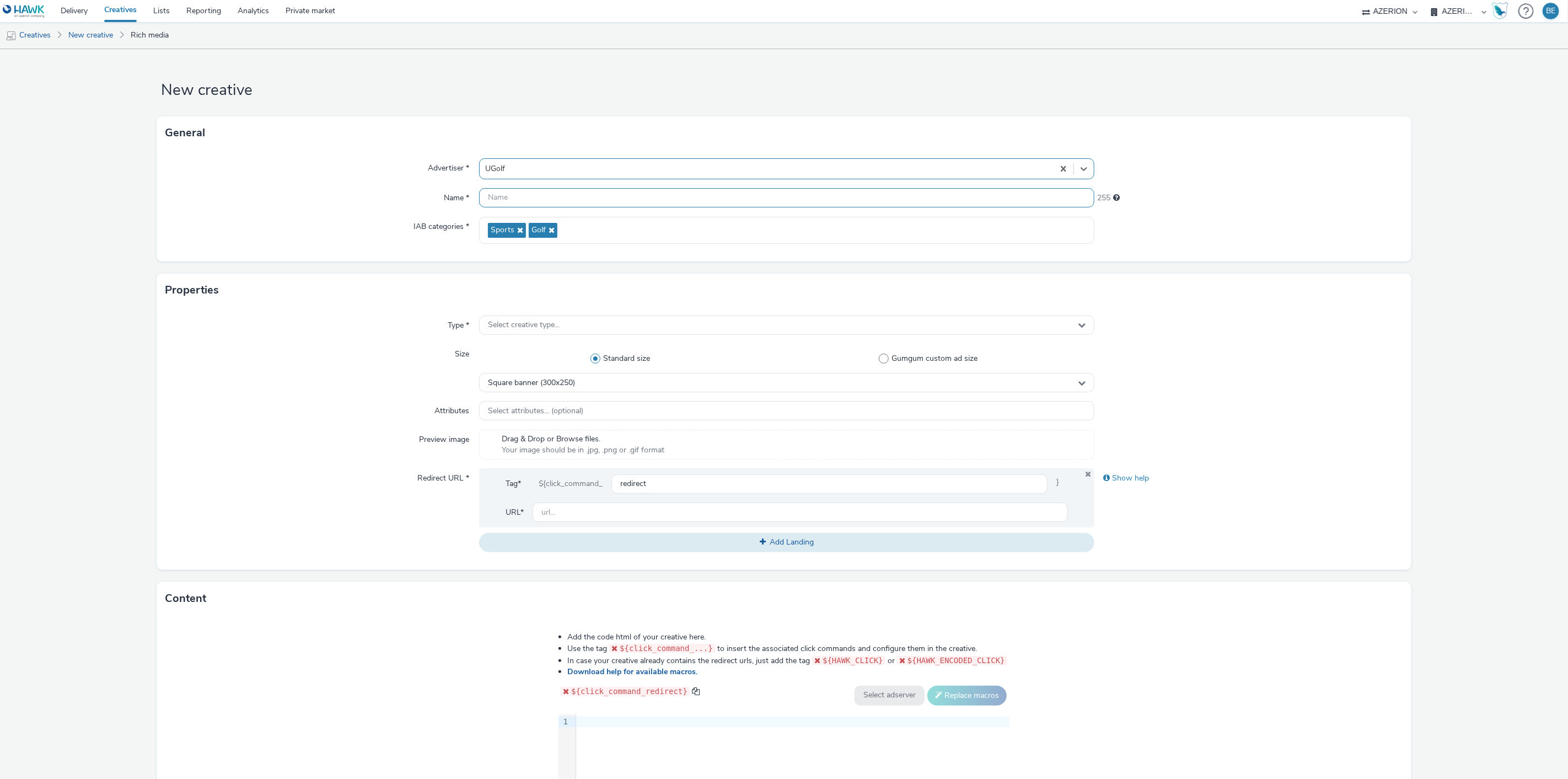
click at [526, 205] on input "text" at bounding box center [787, 197] width 616 height 19
type input "UGolf - MPU in App - 300x250"
click at [523, 317] on div "Select creative type..." at bounding box center [787, 325] width 616 height 19
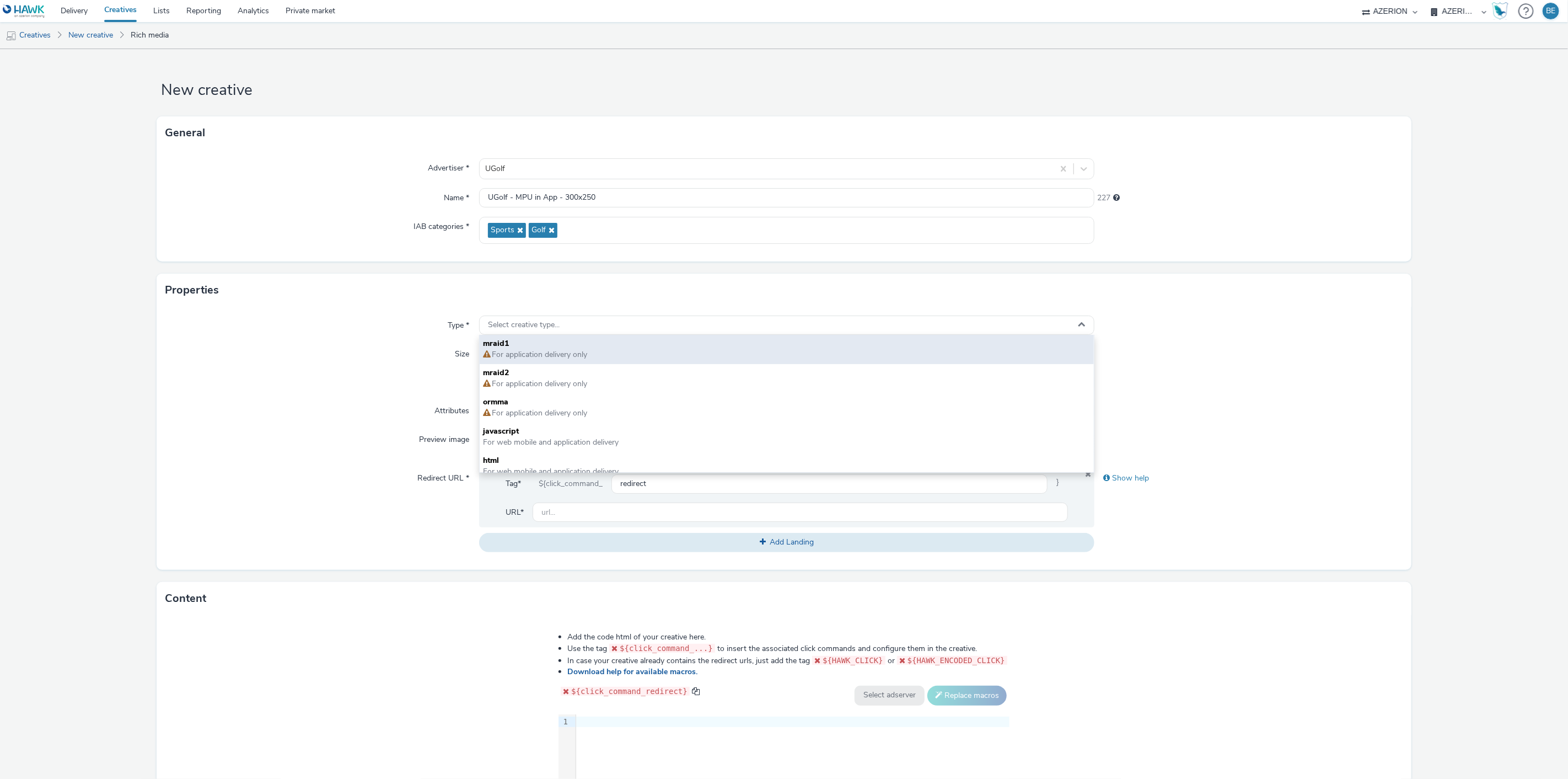
click at [498, 342] on span "mraid1" at bounding box center [787, 343] width 608 height 11
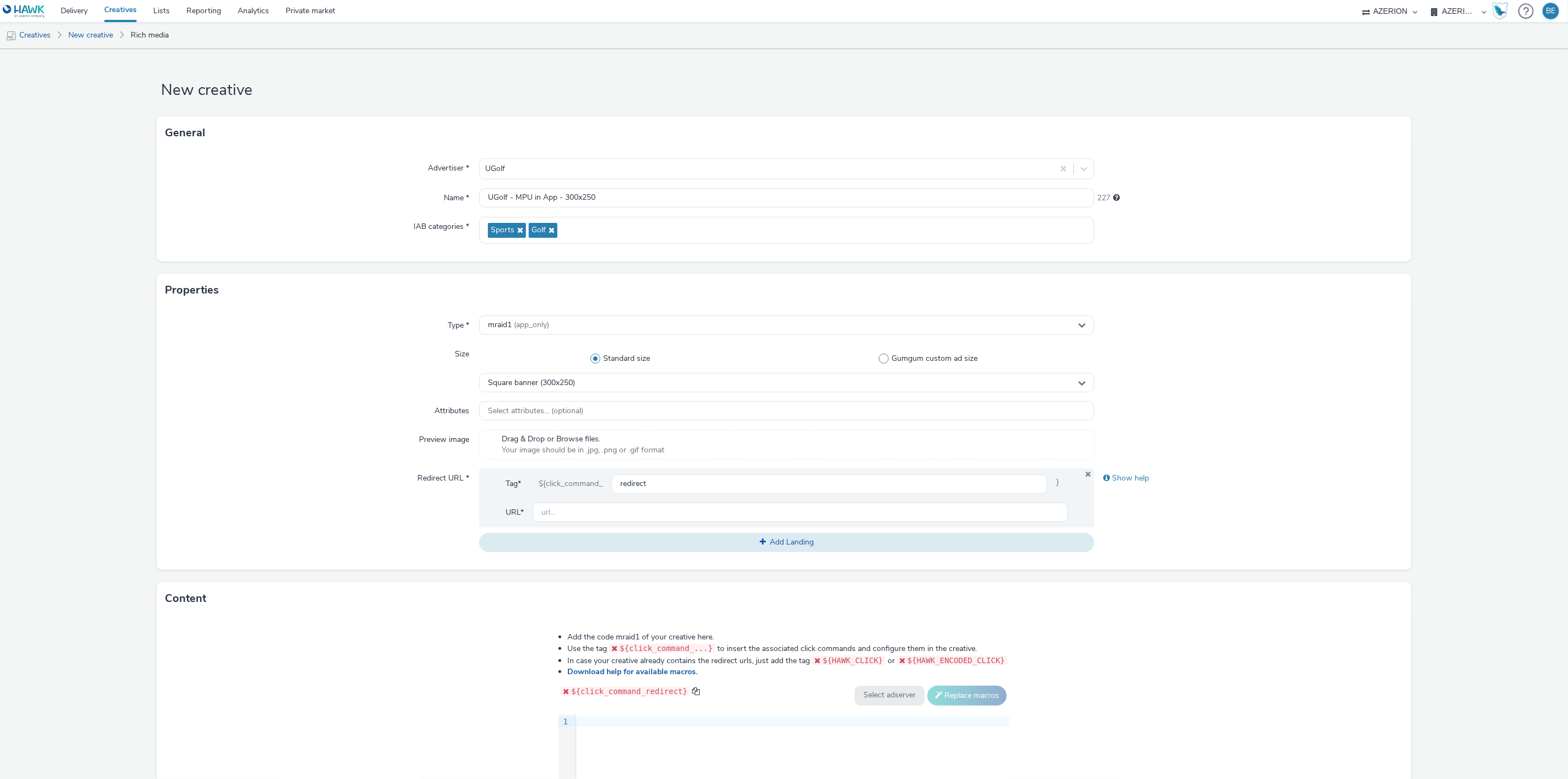
click at [309, 410] on div "Attributes" at bounding box center [322, 411] width 313 height 20
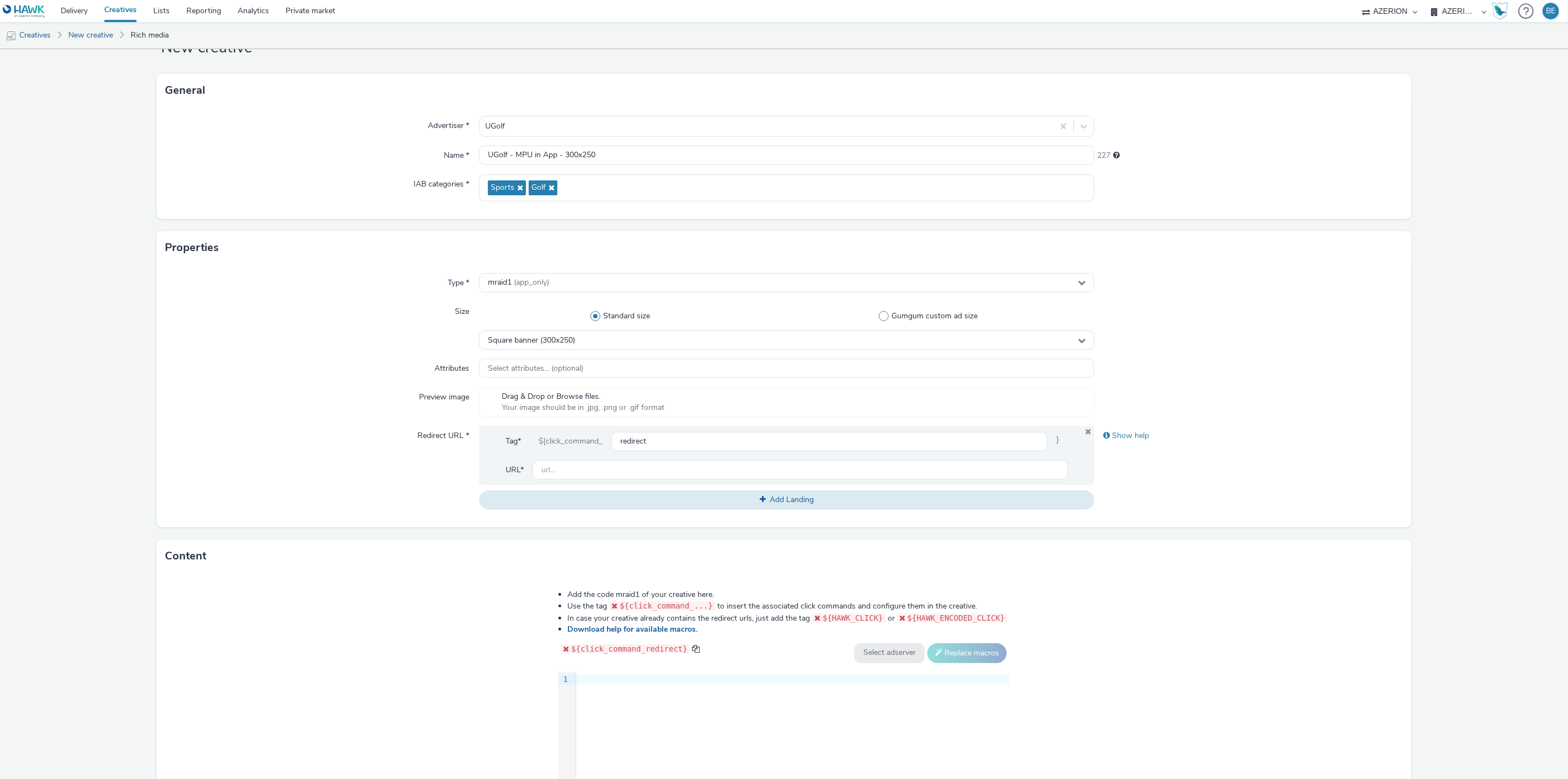
scroll to position [47, 0]
click at [570, 462] on input "text" at bounding box center [801, 465] width 536 height 19
paste input "[URL][DOMAIN_NAME]"
type input "[URL][DOMAIN_NAME]"
click at [326, 443] on div "Redirect URL *" at bounding box center [322, 462] width 313 height 83
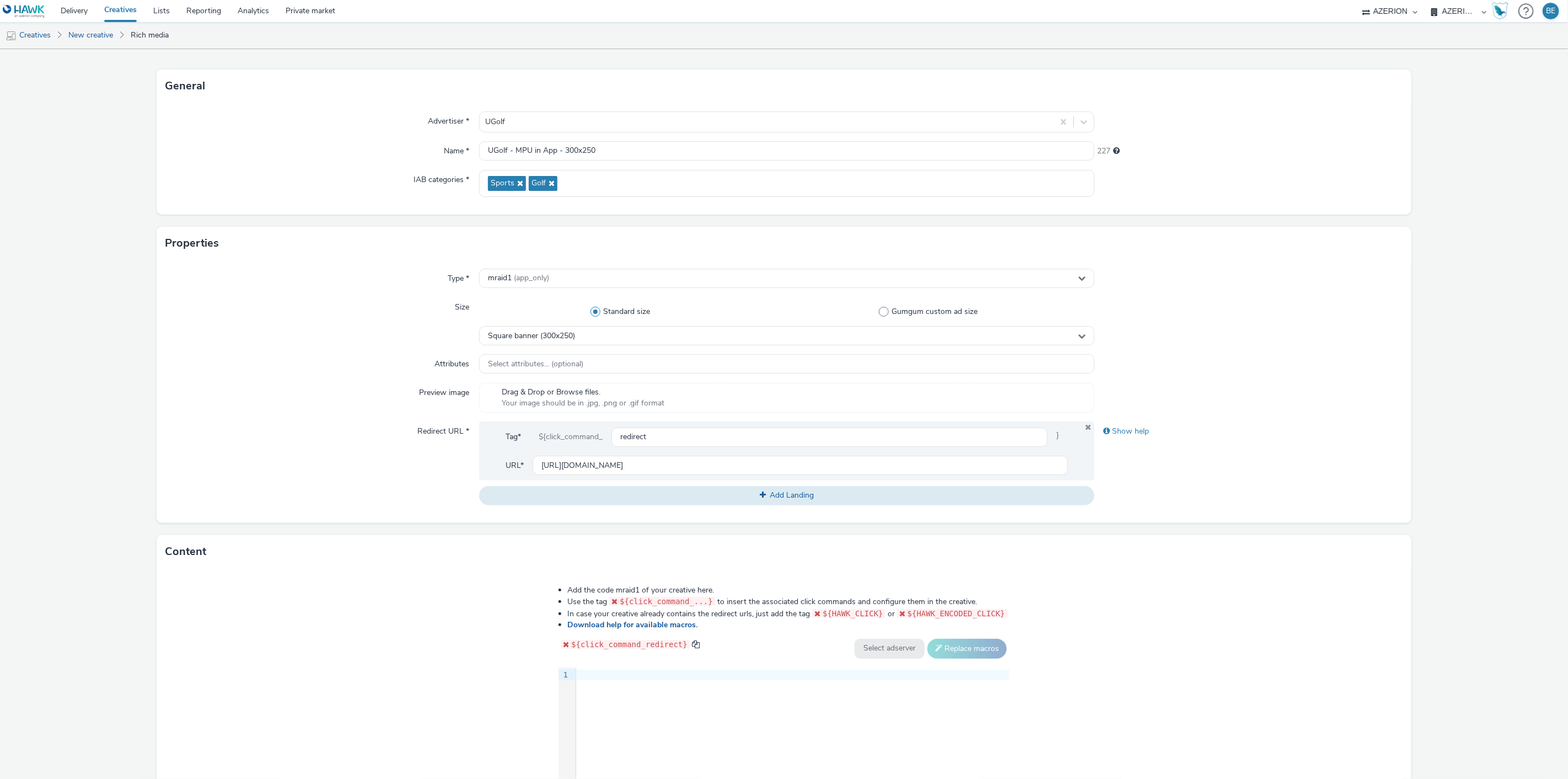
scroll to position [174, 0]
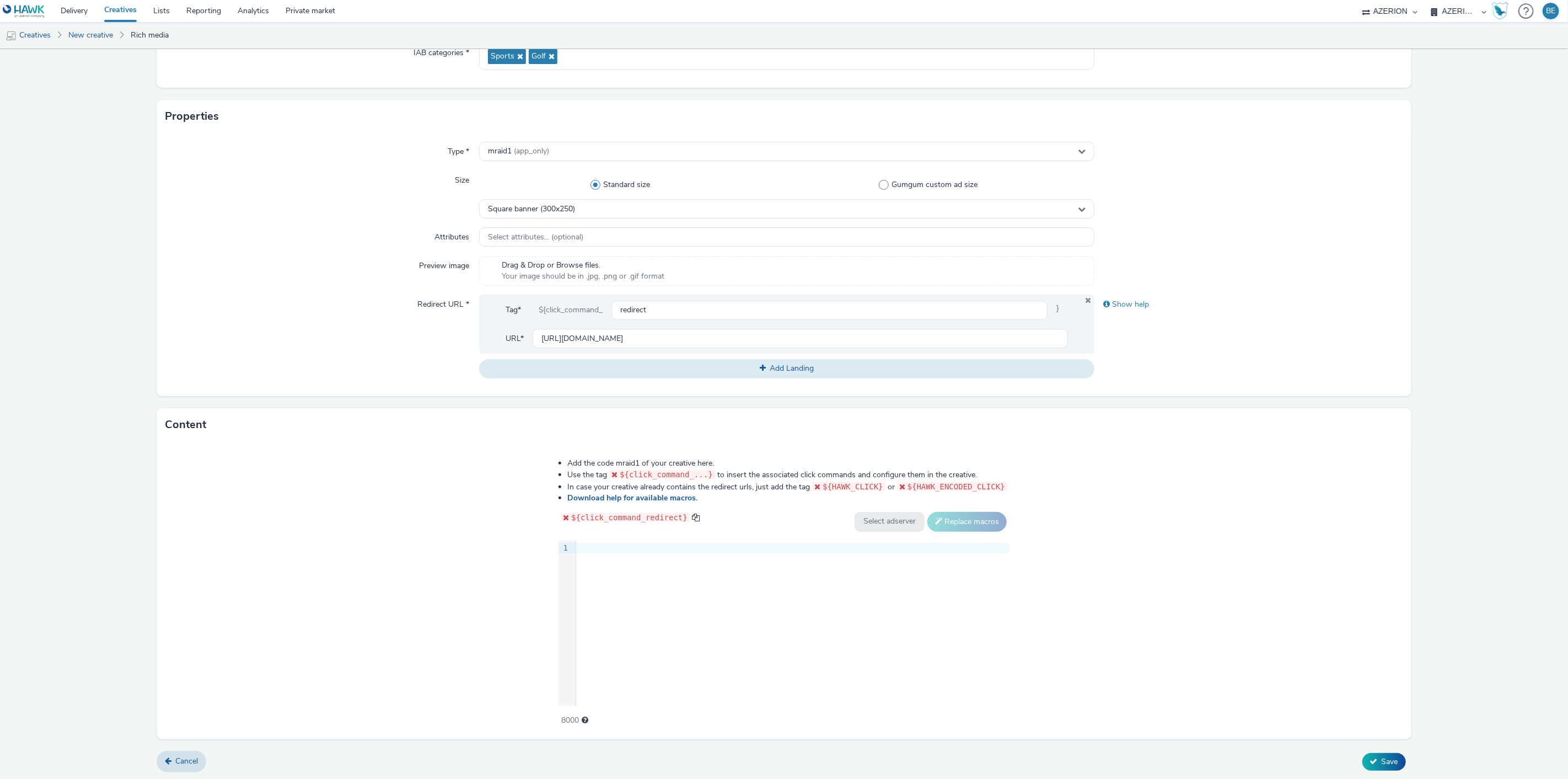
click at [592, 551] on div at bounding box center [793, 548] width 434 height 11
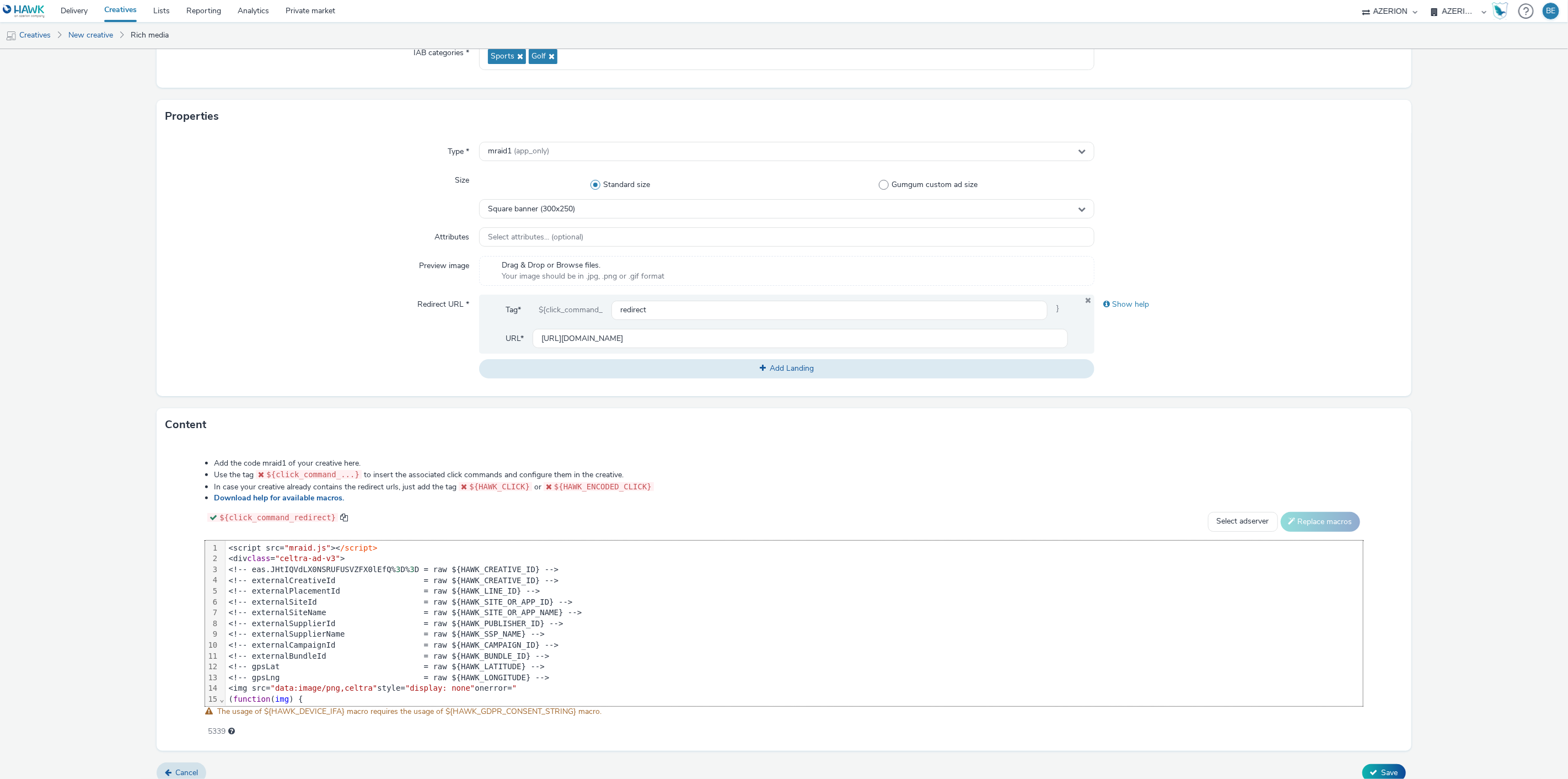
scroll to position [194, 0]
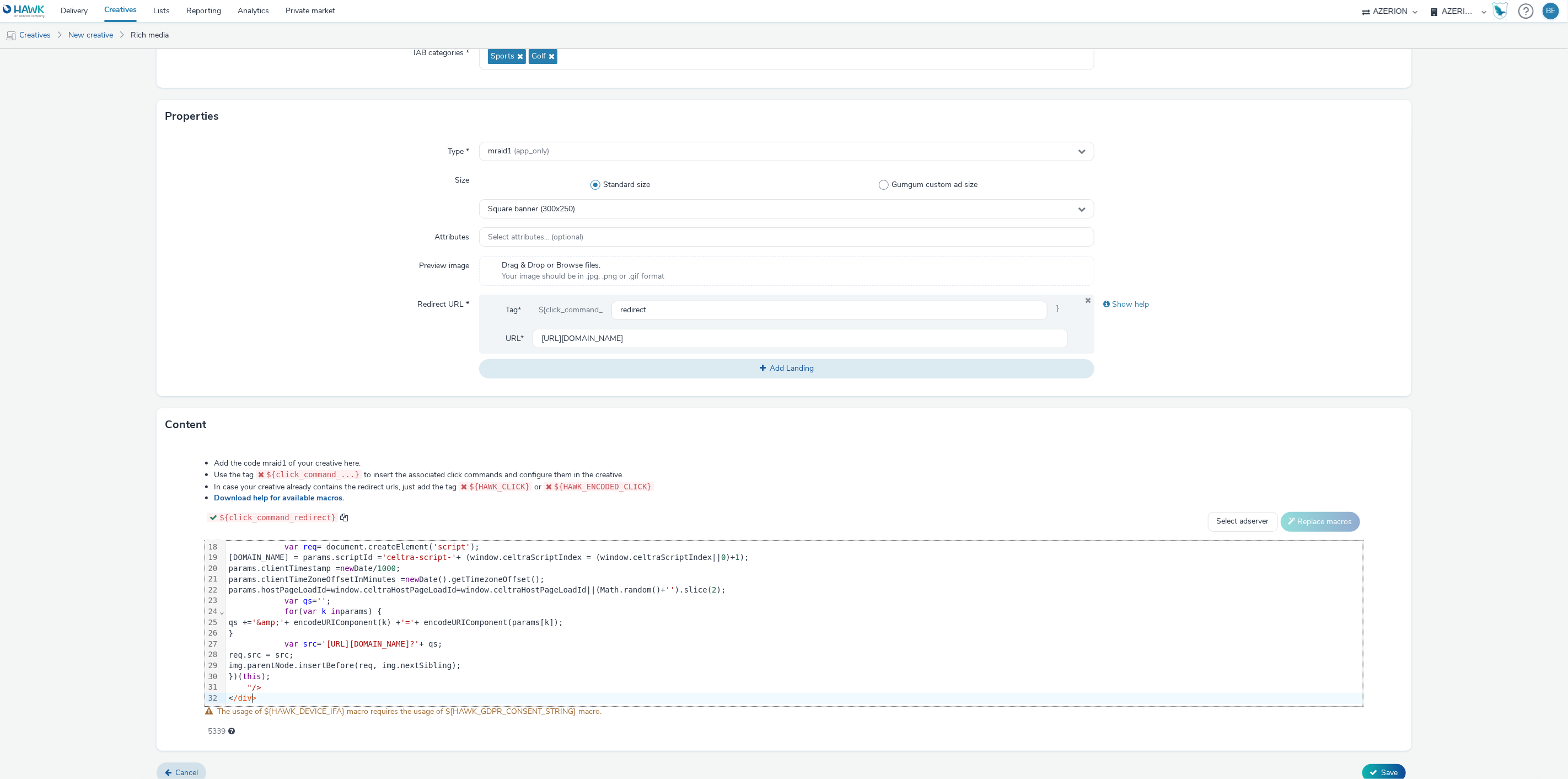
click at [1412, 586] on form "New creative General Advertiser * UGolf Name * UGolf - MPU in App - 300x250 227…" at bounding box center [784, 334] width 1568 height 916
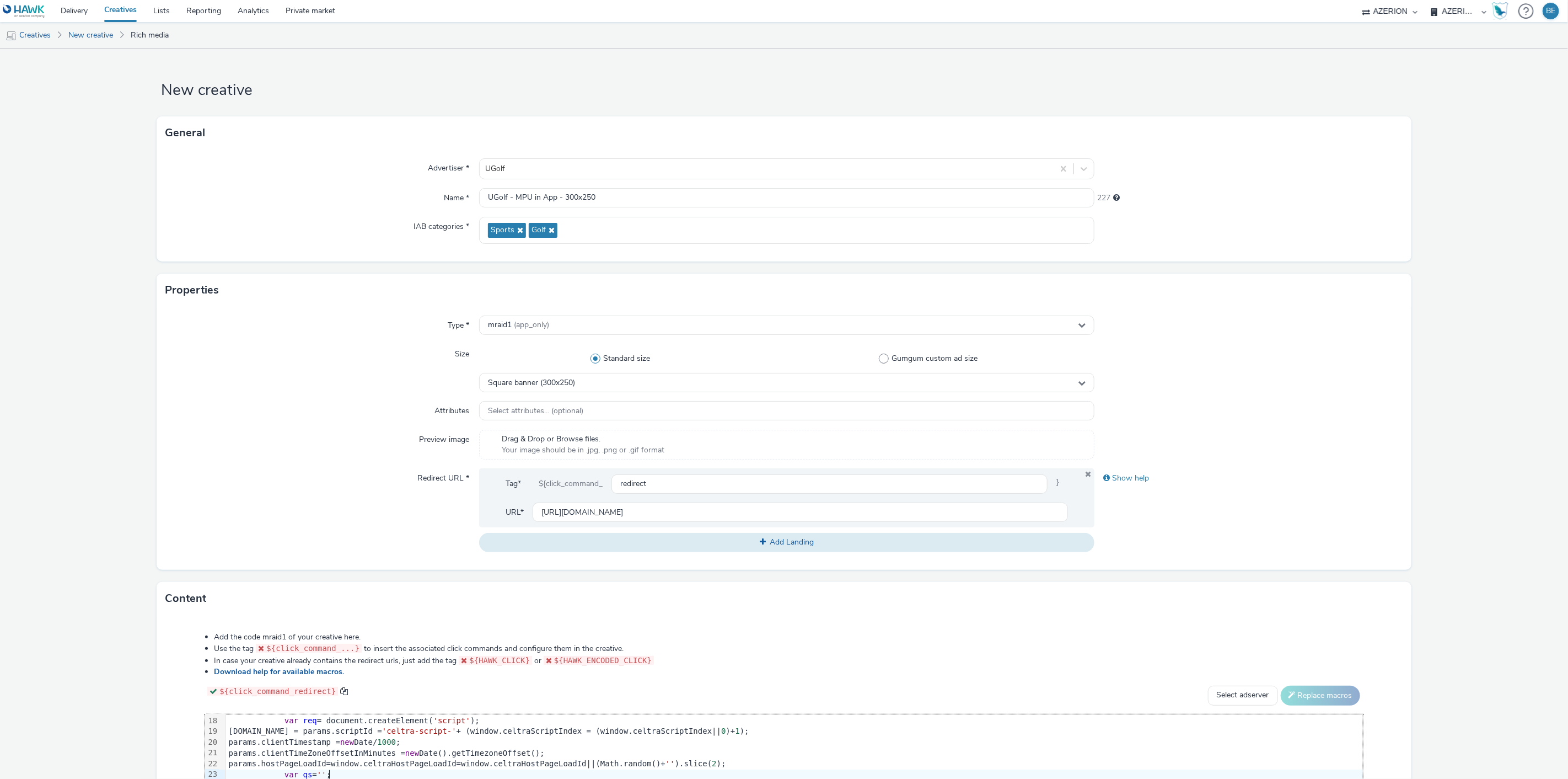
scroll to position [185, 0]
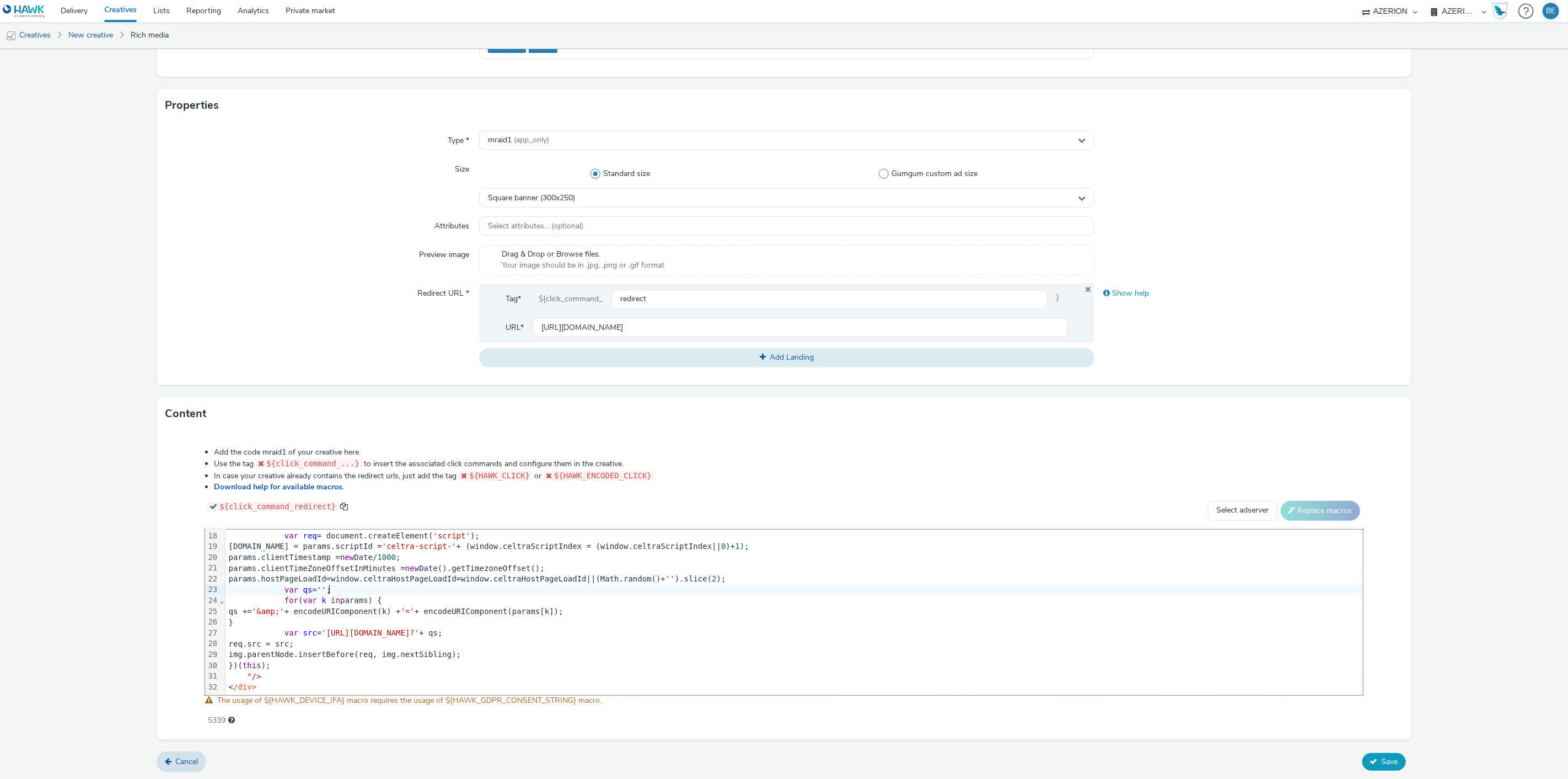
click at [1382, 759] on span "Save" at bounding box center [1390, 761] width 16 height 10
